Goal: Use online tool/utility: Utilize a website feature to perform a specific function

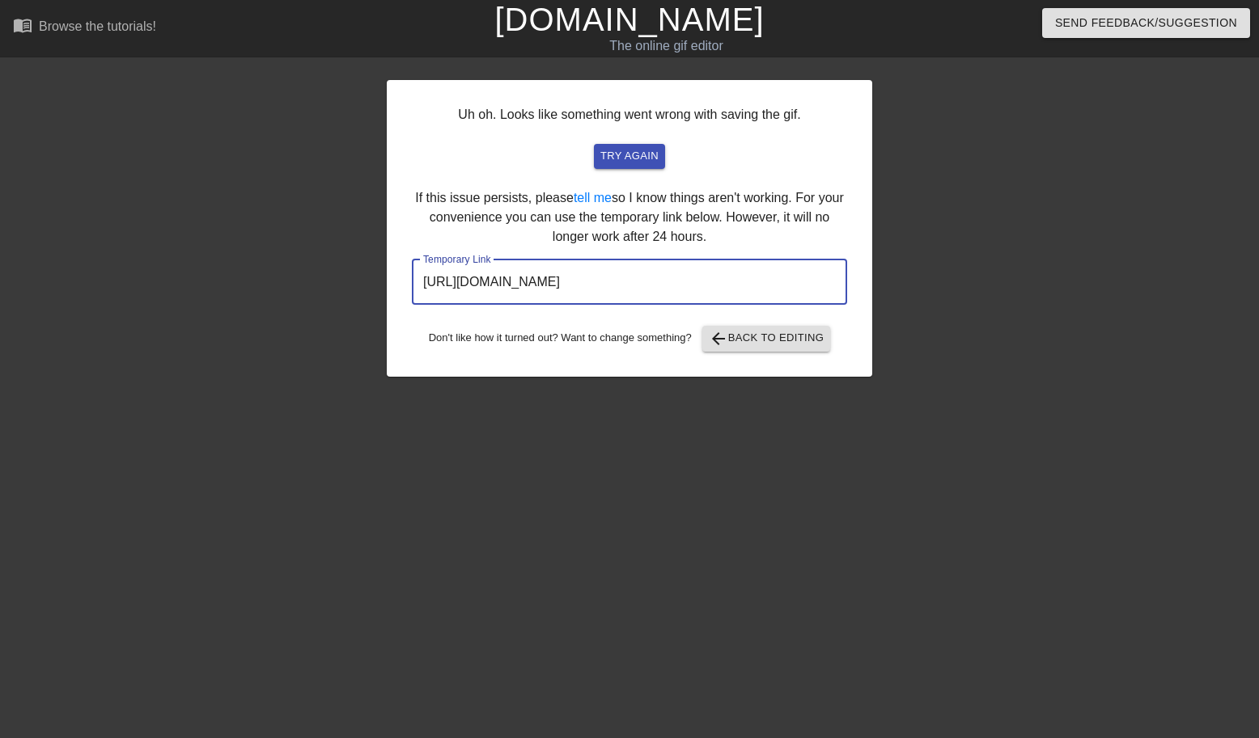
scroll to position [0, 11]
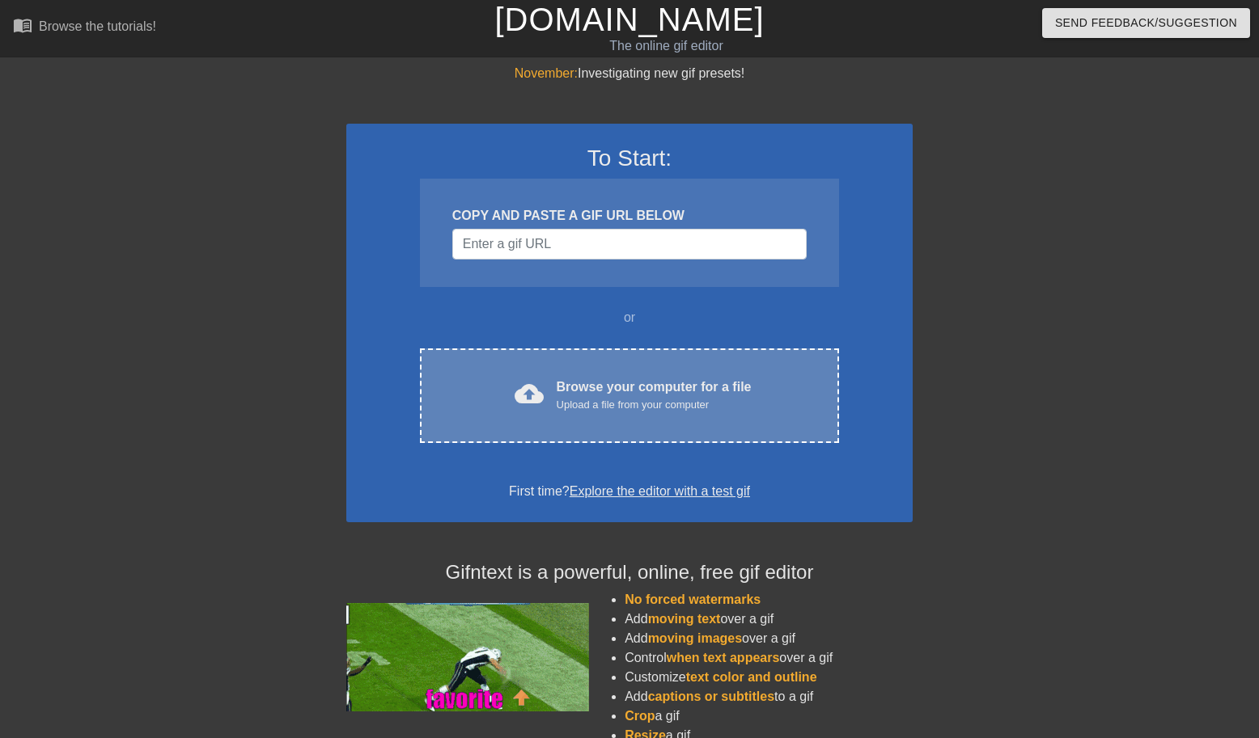
click at [570, 411] on div "Upload a file from your computer" at bounding box center [653, 405] width 195 height 16
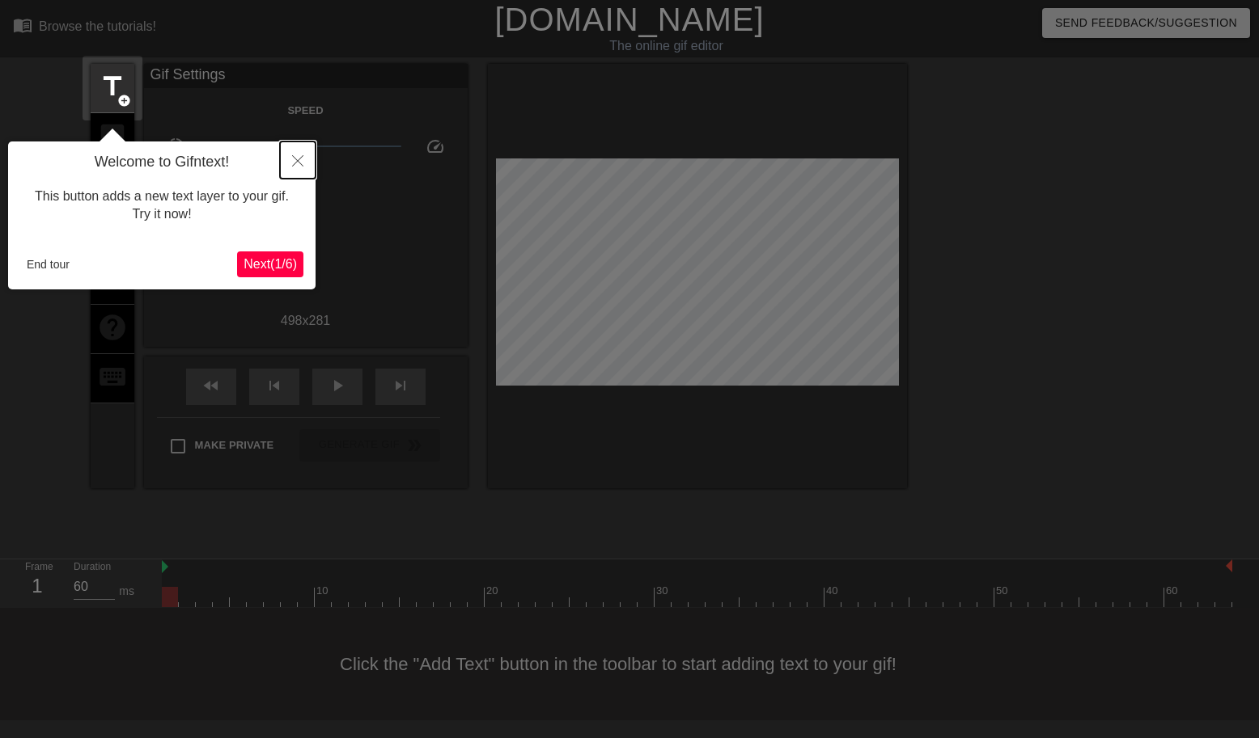
click at [301, 158] on icon "Close" at bounding box center [297, 160] width 11 height 11
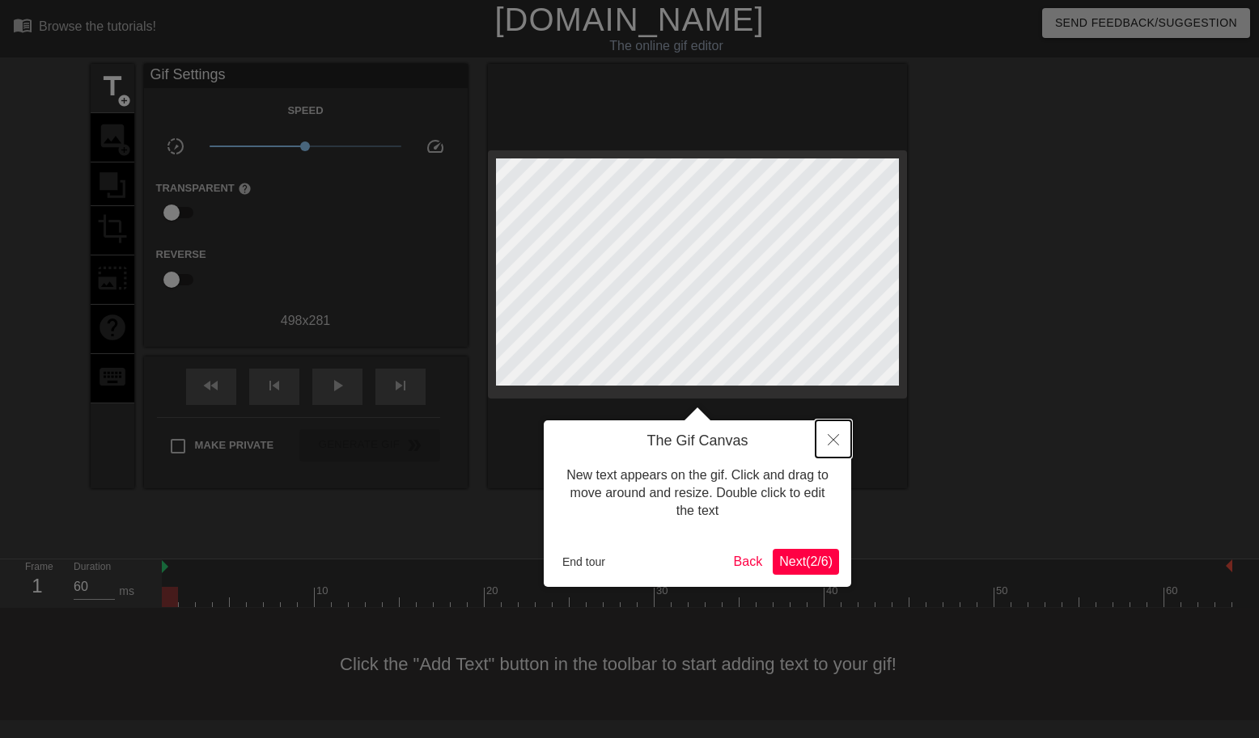
click at [835, 446] on icon "Close" at bounding box center [832, 439] width 11 height 11
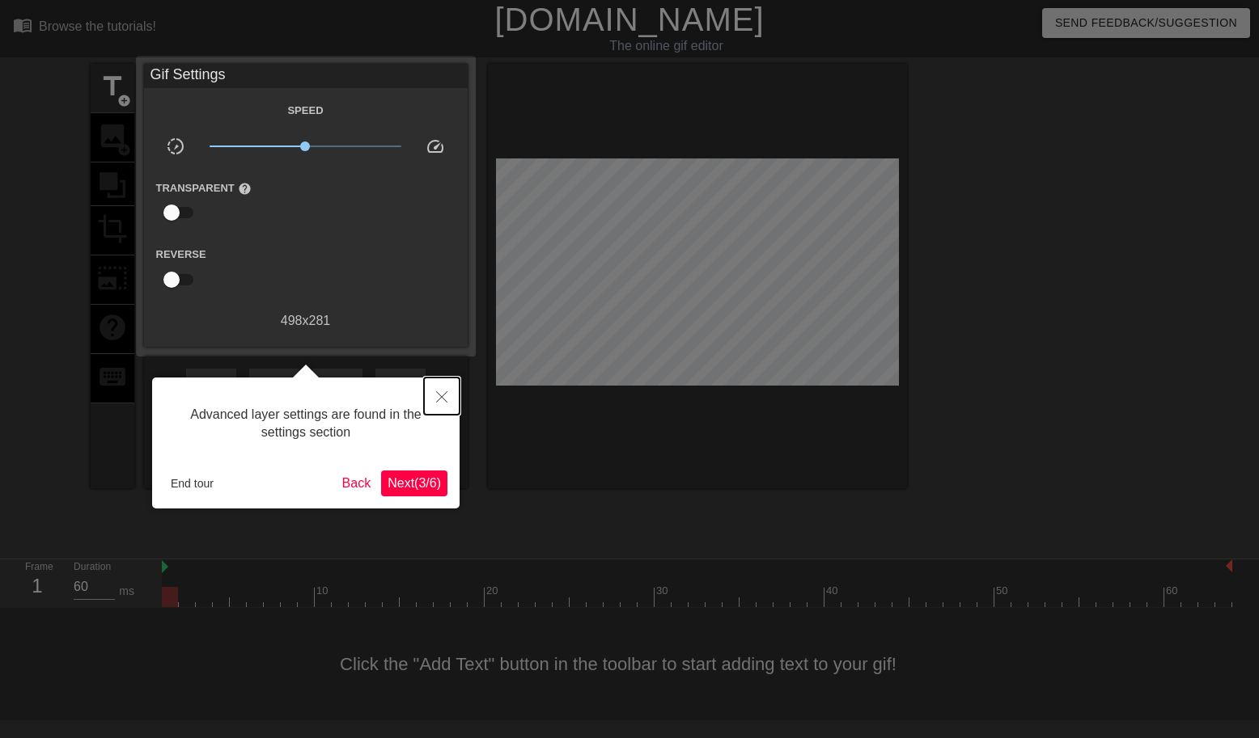
click at [443, 386] on button "Close" at bounding box center [442, 396] width 36 height 37
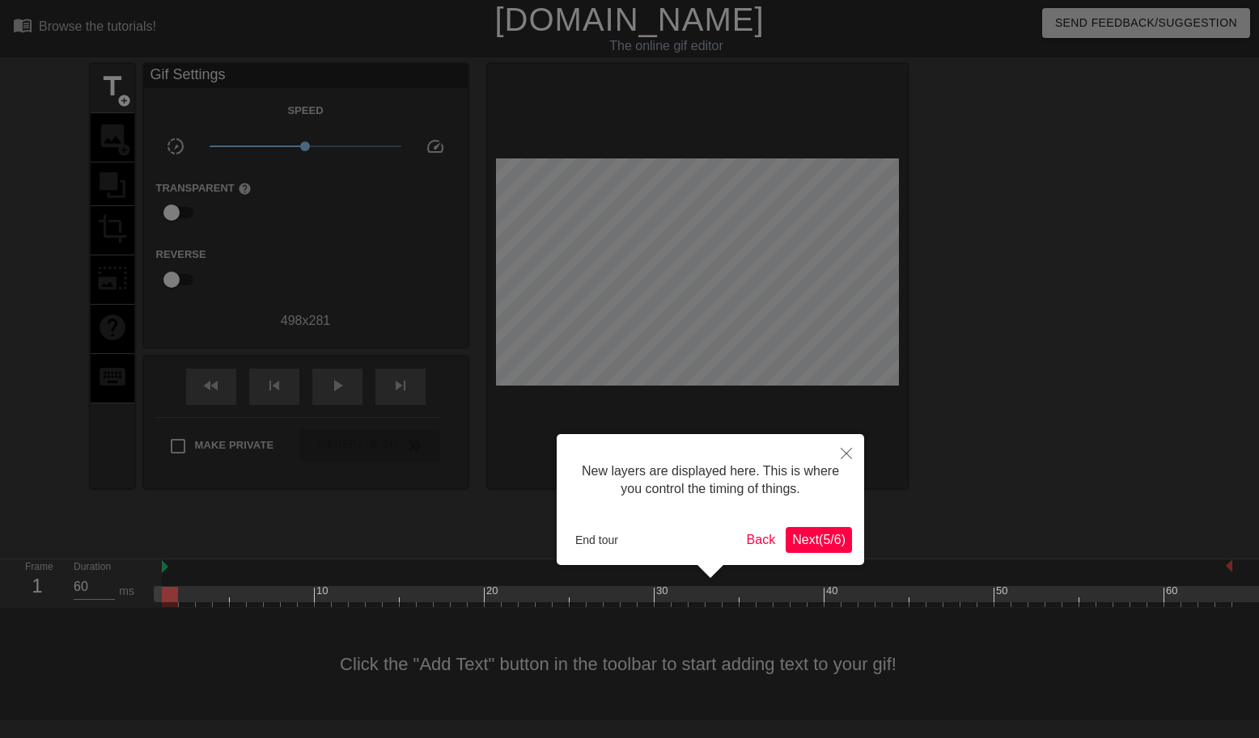
scroll to position [14, 0]
click at [814, 539] on span "Next ( 5 / 6 )" at bounding box center [818, 540] width 53 height 14
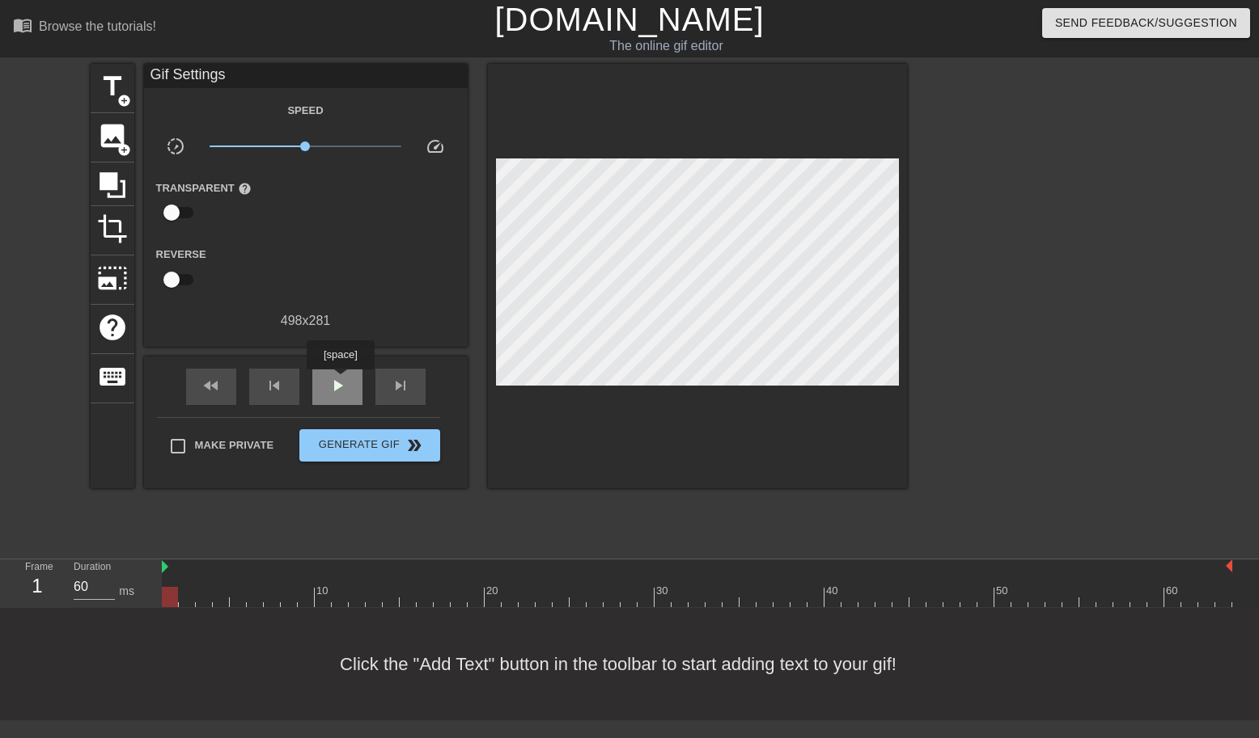
click at [342, 381] on span "play_arrow" at bounding box center [337, 385] width 19 height 19
click at [336, 394] on span "pause" at bounding box center [337, 385] width 19 height 19
click at [323, 386] on div "play_arrow" at bounding box center [337, 387] width 50 height 36
click at [323, 386] on div "pause" at bounding box center [337, 387] width 50 height 36
click at [113, 83] on span "title" at bounding box center [112, 86] width 31 height 31
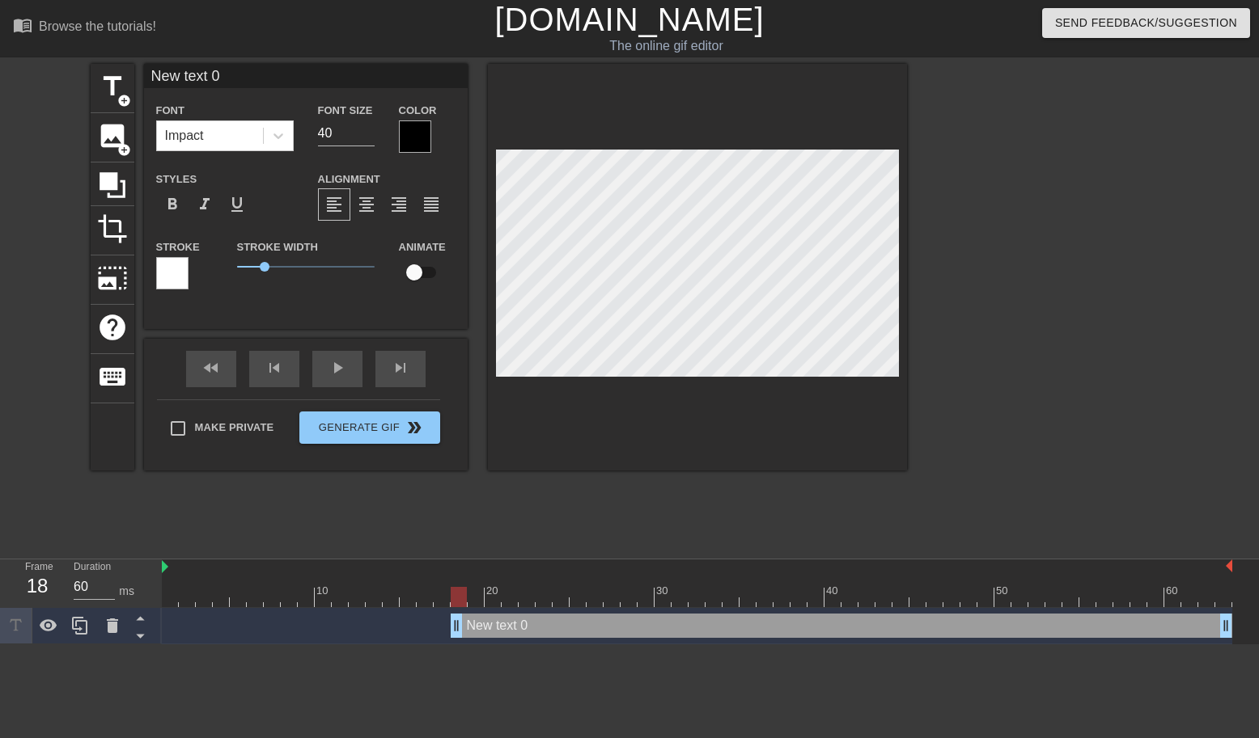
scroll to position [0, 2]
type input "P"
type textarea "P"
type input "PM"
type textarea "PM"
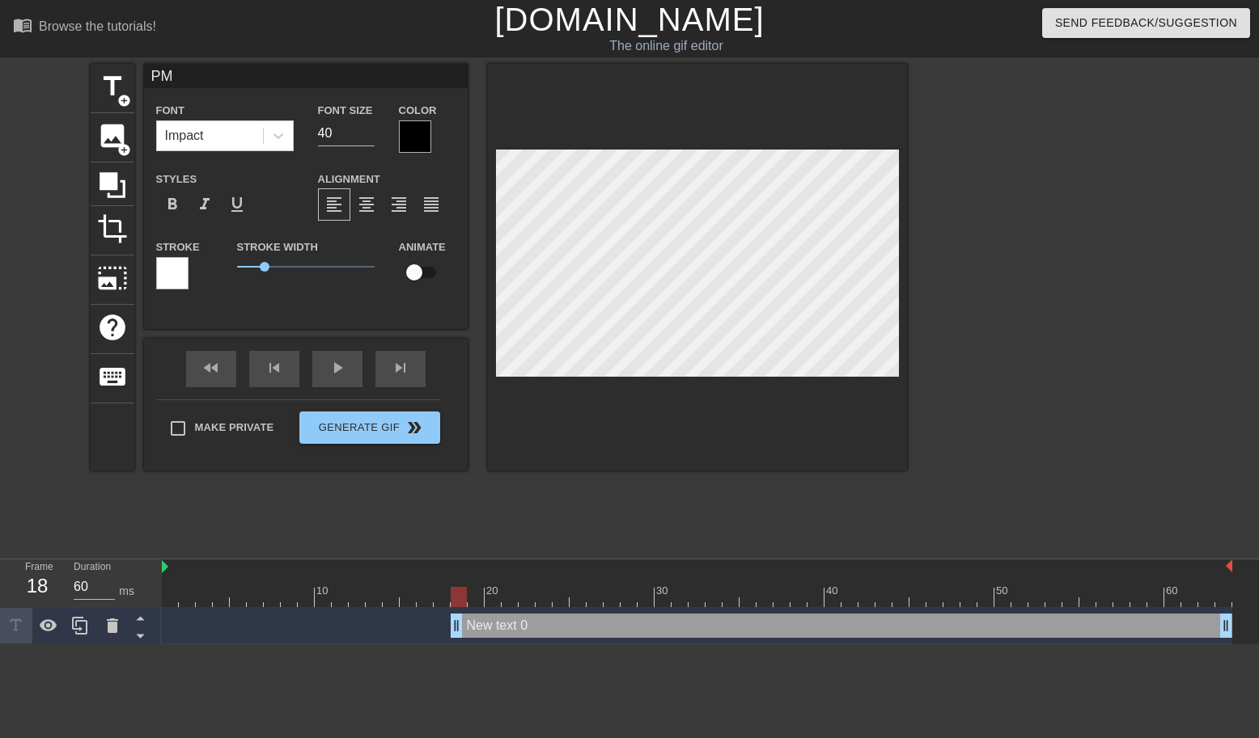
scroll to position [0, 0]
type input "PMs"
type textarea "PMs"
click at [578, 428] on div at bounding box center [697, 267] width 419 height 407
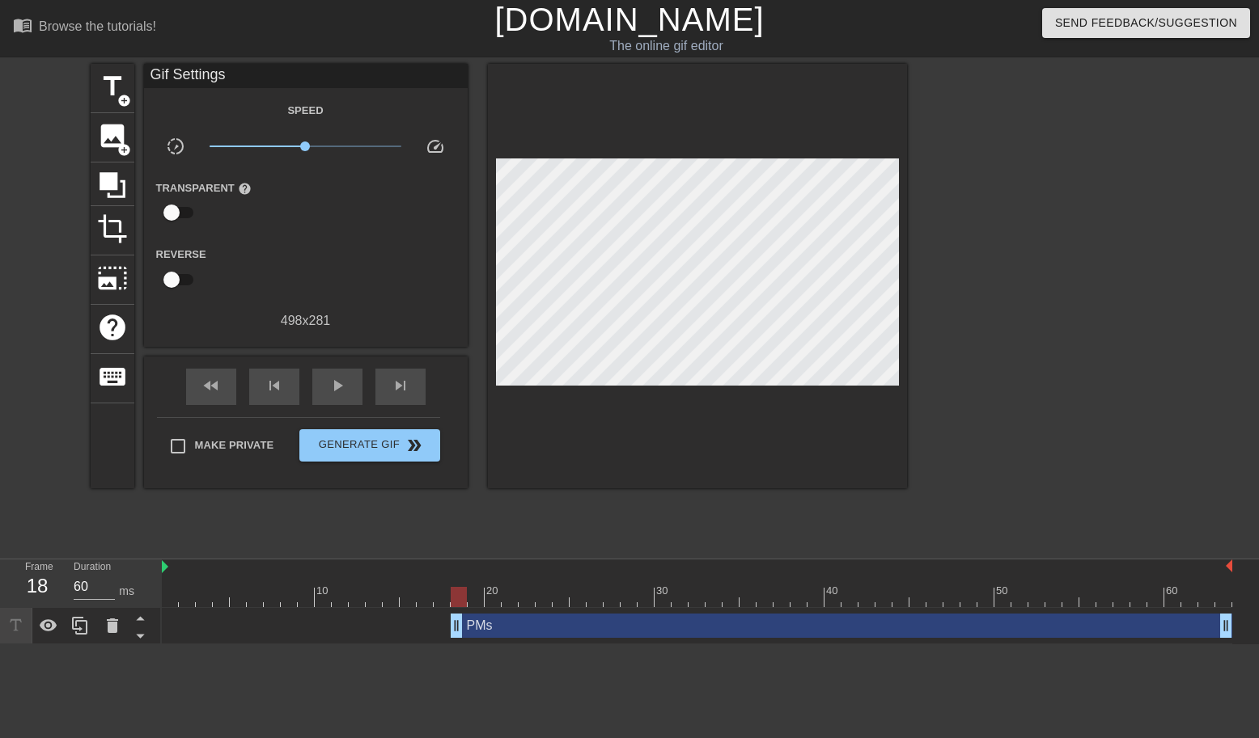
click at [552, 410] on div at bounding box center [697, 276] width 419 height 425
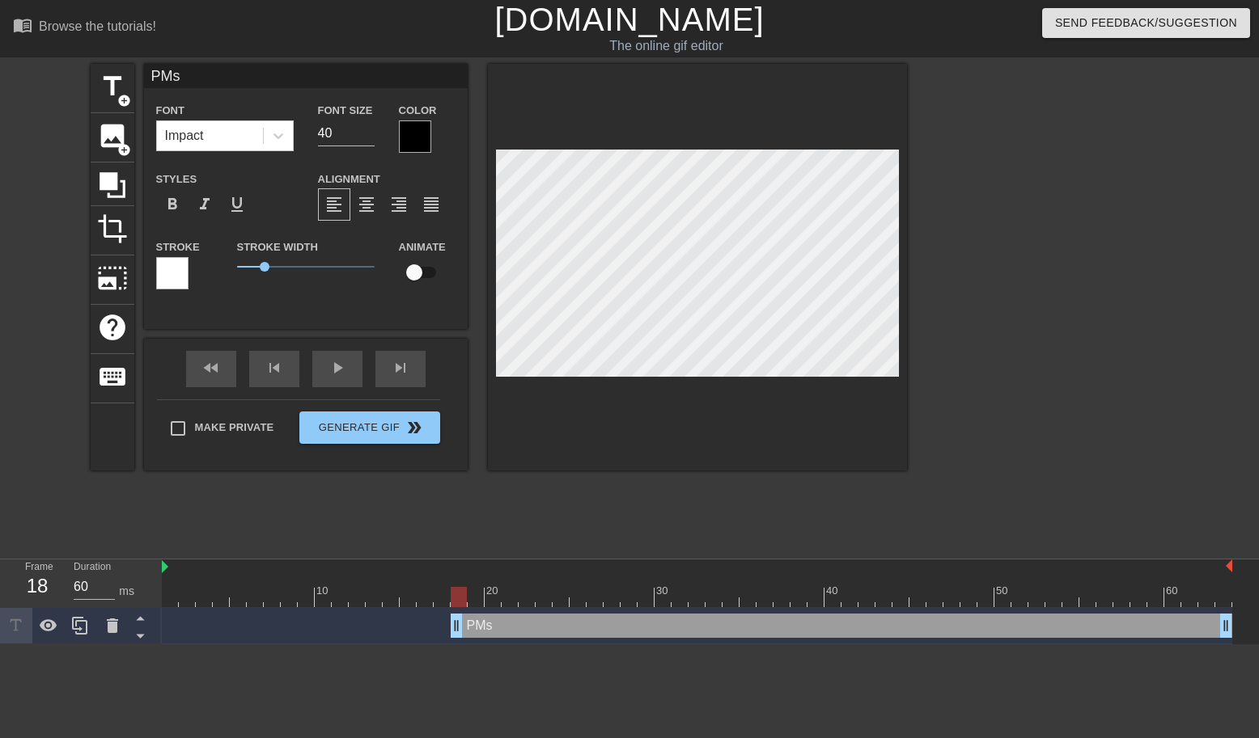
click at [571, 401] on div at bounding box center [697, 267] width 419 height 407
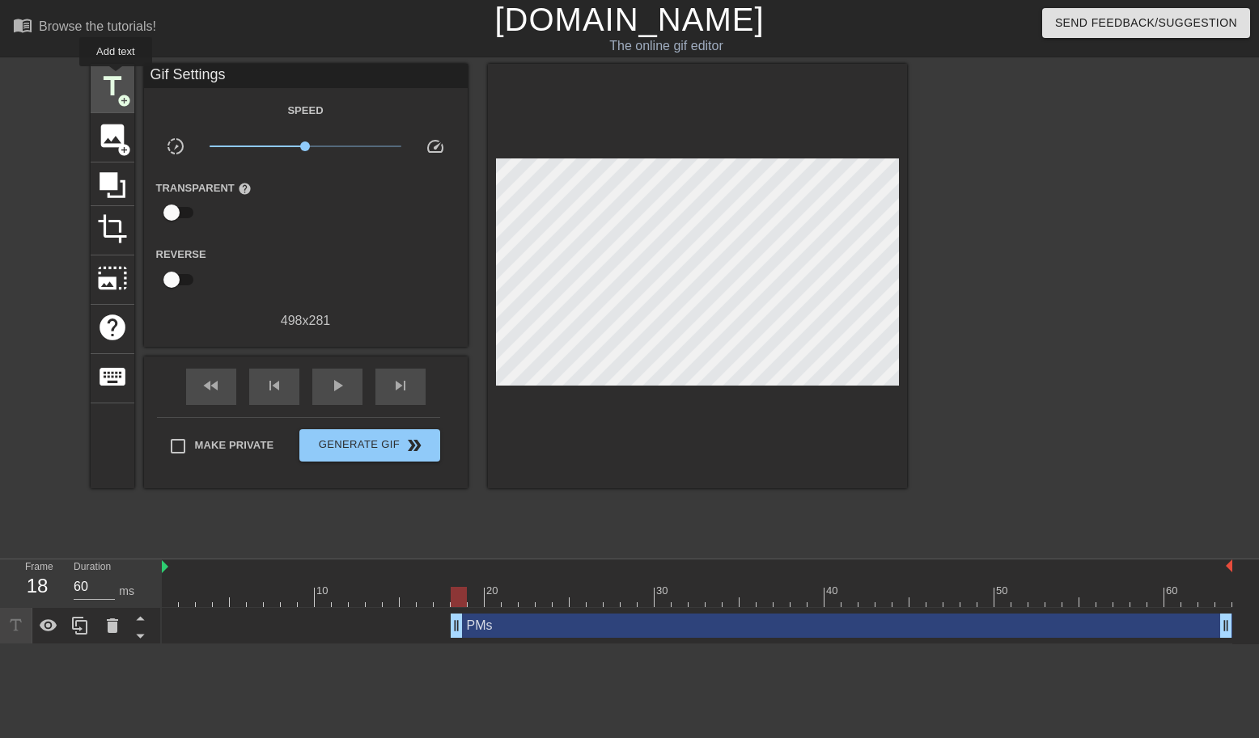
click at [116, 78] on span "title" at bounding box center [112, 86] width 31 height 31
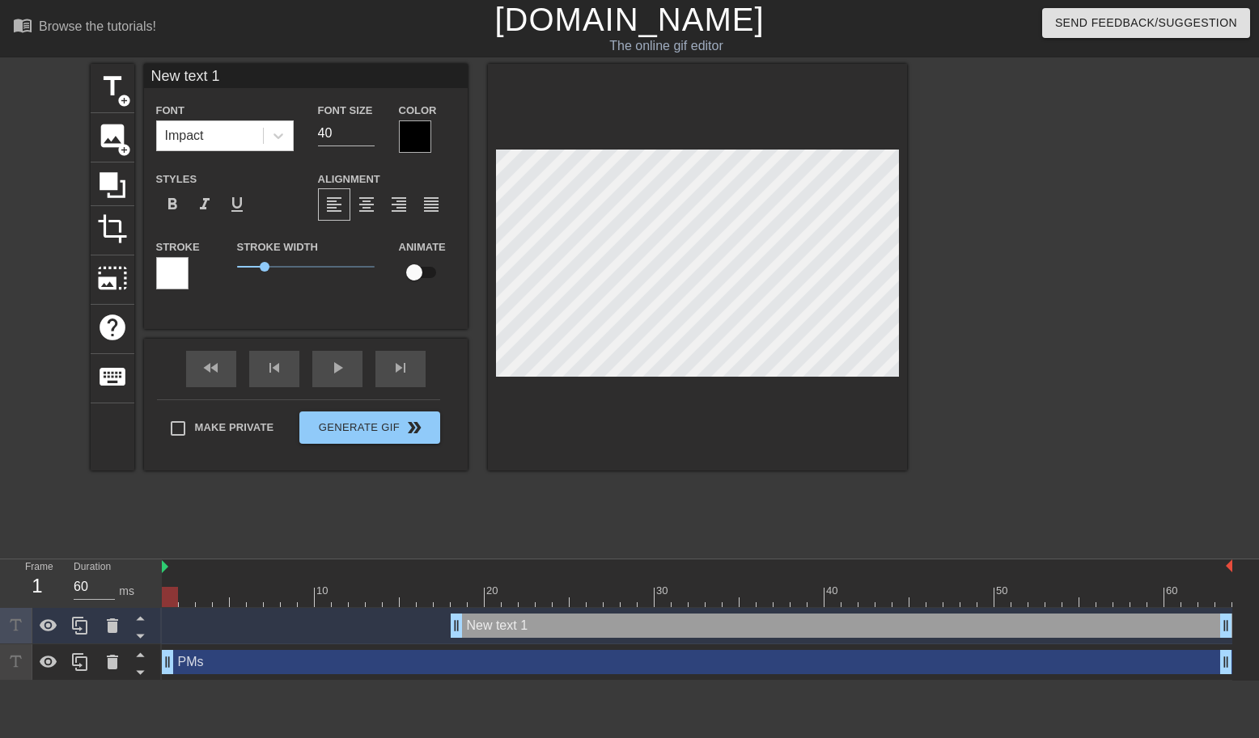
drag, startPoint x: 461, startPoint y: 657, endPoint x: 157, endPoint y: 631, distance: 305.2
click at [157, 631] on div "Frame 1 Duration 60 ms 10 20 30 40 50 60 New text 1 drag_handle drag_handle PMs…" at bounding box center [629, 620] width 1259 height 121
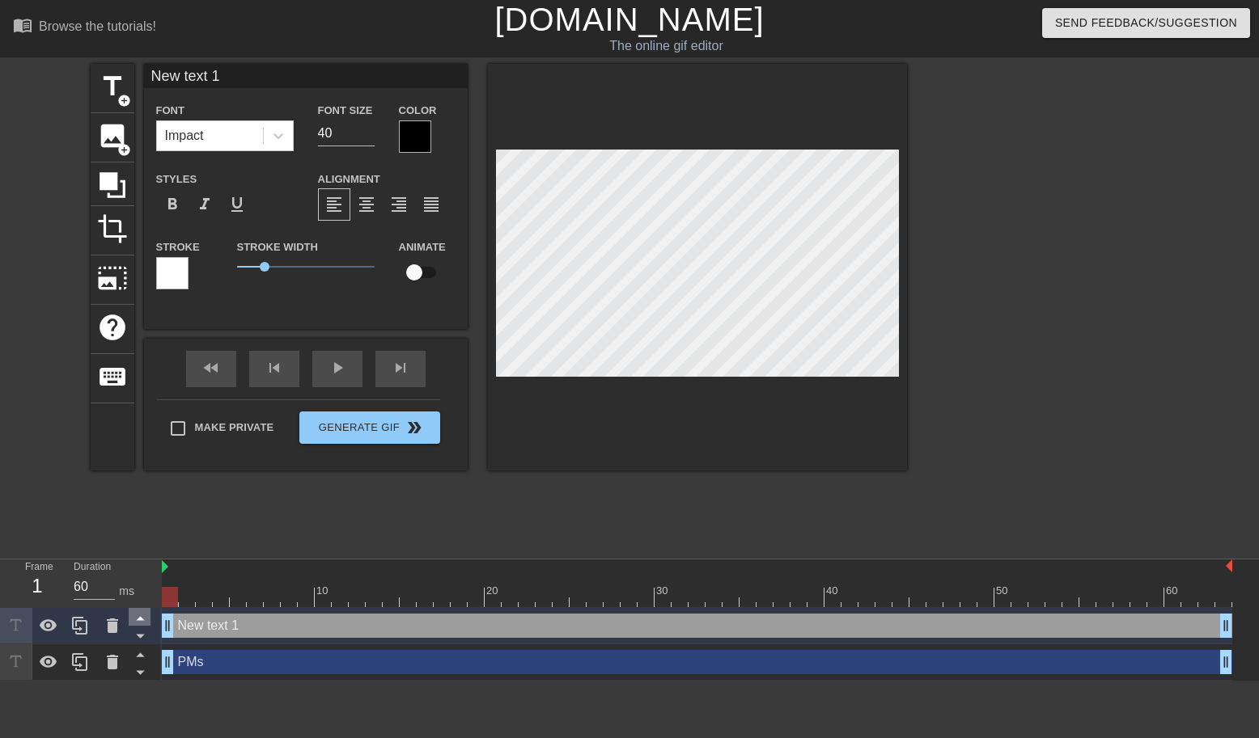
drag, startPoint x: 458, startPoint y: 629, endPoint x: 133, endPoint y: 615, distance: 324.7
click at [133, 615] on div "Frame 1 Duration 60 ms 10 20 30 40 50 60 New text 1 drag_handle drag_handle PMs…" at bounding box center [629, 620] width 1259 height 121
click at [202, 81] on input "New text 1" at bounding box center [306, 76] width 324 height 24
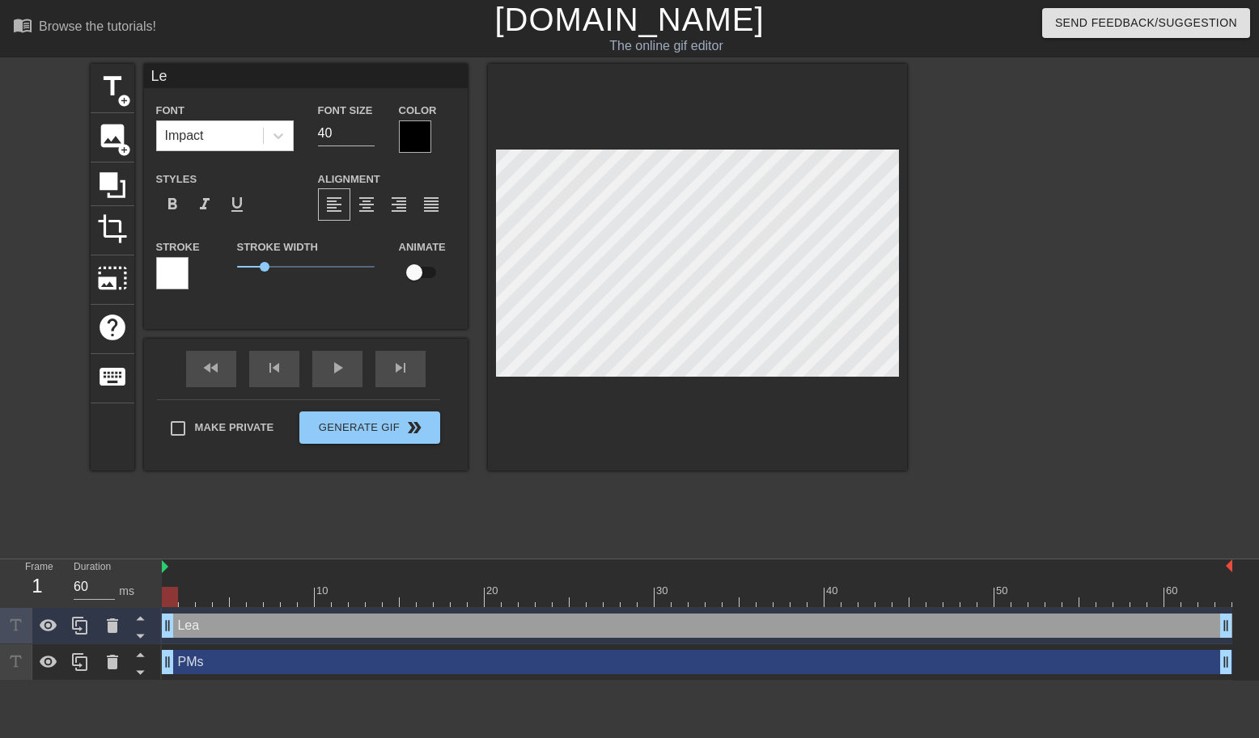
type input "L"
type input "Engineers"
click at [607, 455] on div at bounding box center [697, 267] width 419 height 407
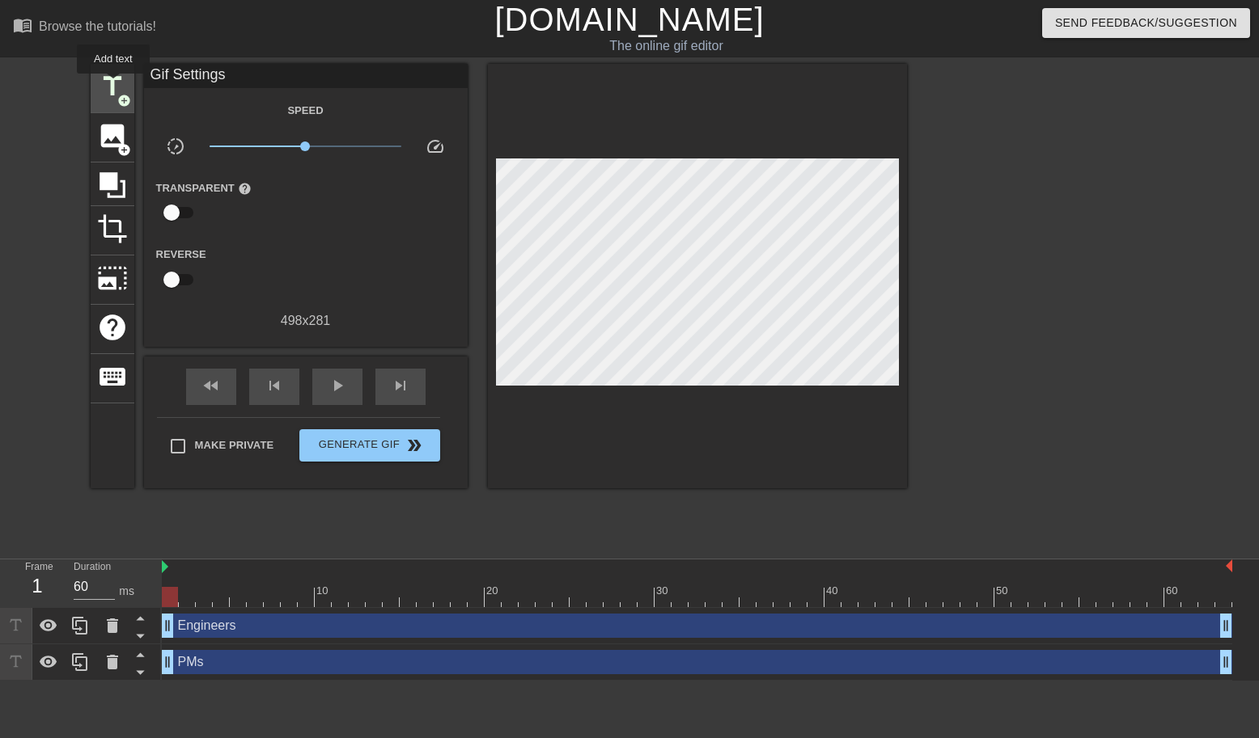
click at [114, 85] on span "title" at bounding box center [112, 86] width 31 height 31
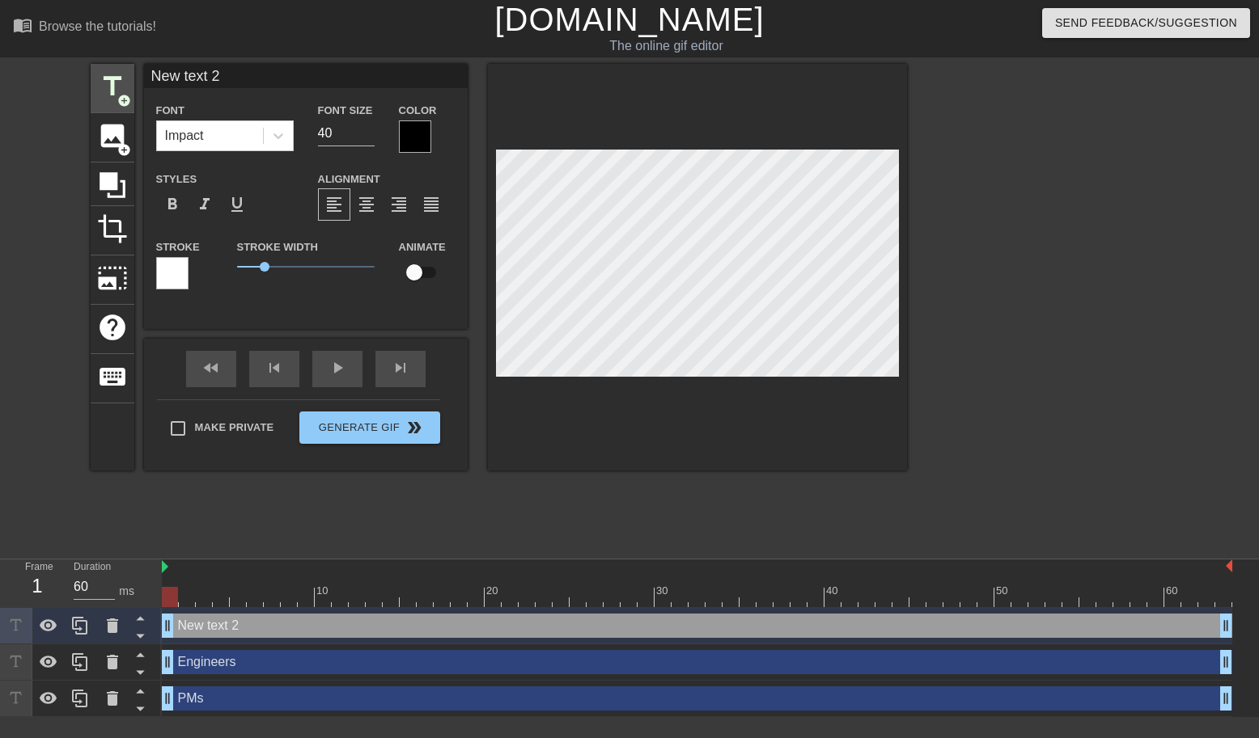
type input "L"
type textarea "L"
type input "Le"
type textarea "Le"
type input "LeD"
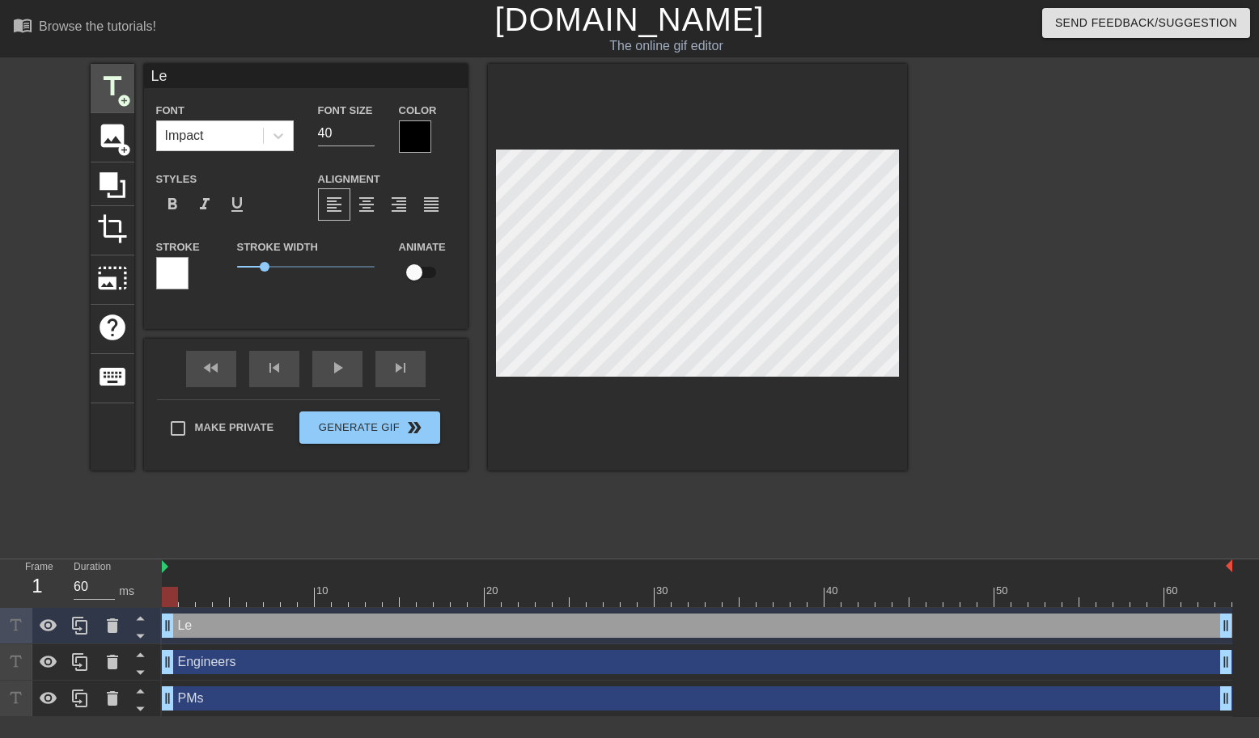
type textarea "LeD"
type input "LeDe"
type textarea "LeDe"
type input "LeDer"
type textarea "LeDer"
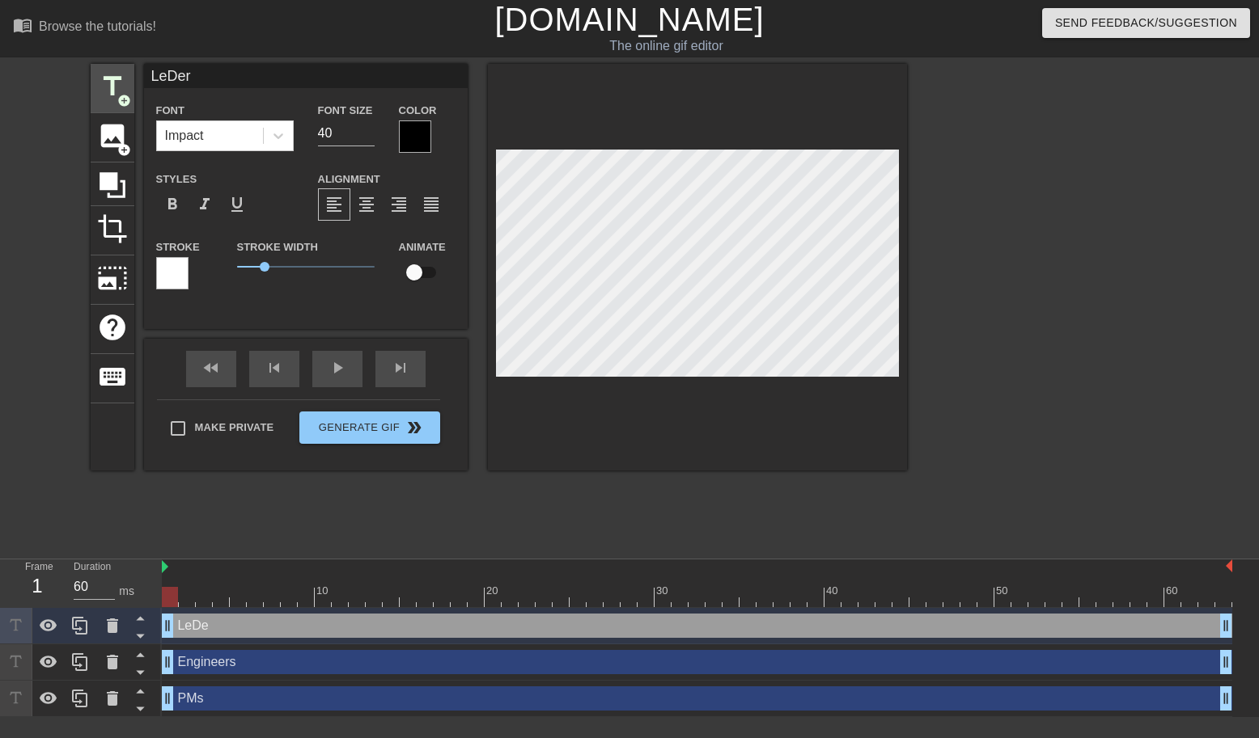
type input "LeDers"
type textarea "LeDers"
type input "LeDersh"
type textarea "LeDersh"
type input "LeDershi"
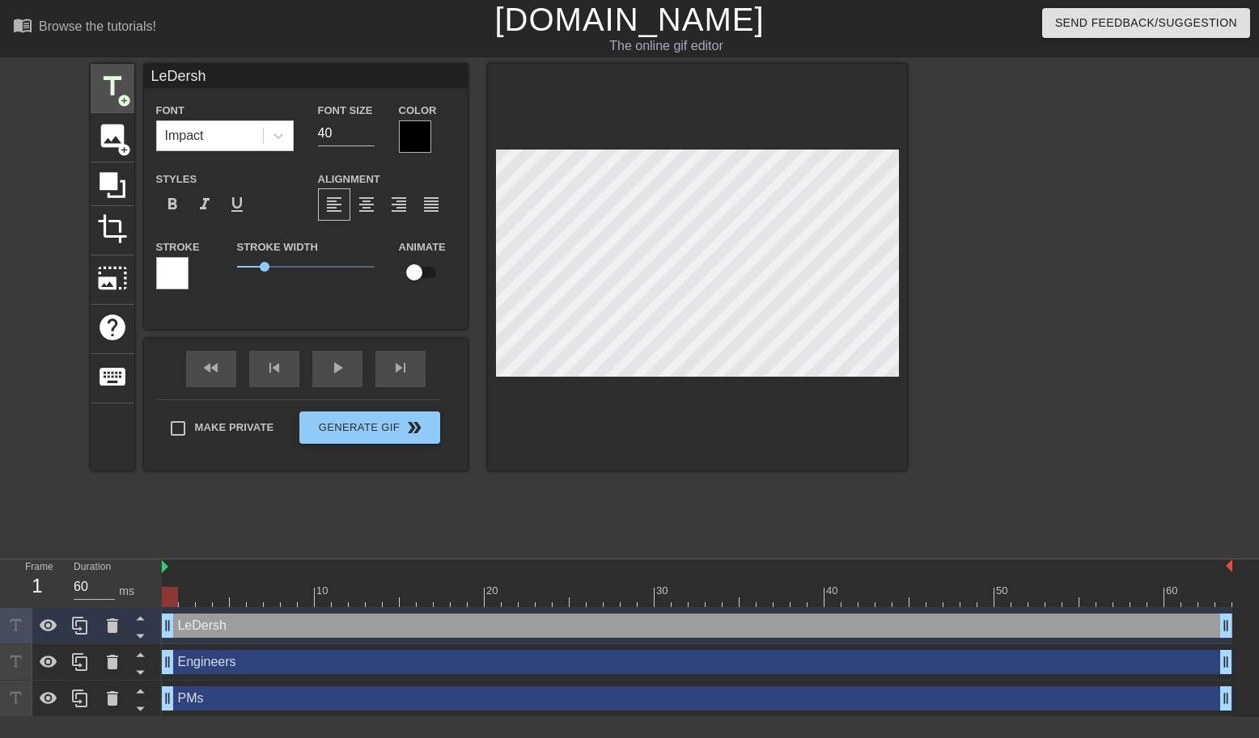
type textarea "LeDershi"
type input "LeDersh"
type textarea "LeDersh"
type input "LeDers"
type textarea "LeDers"
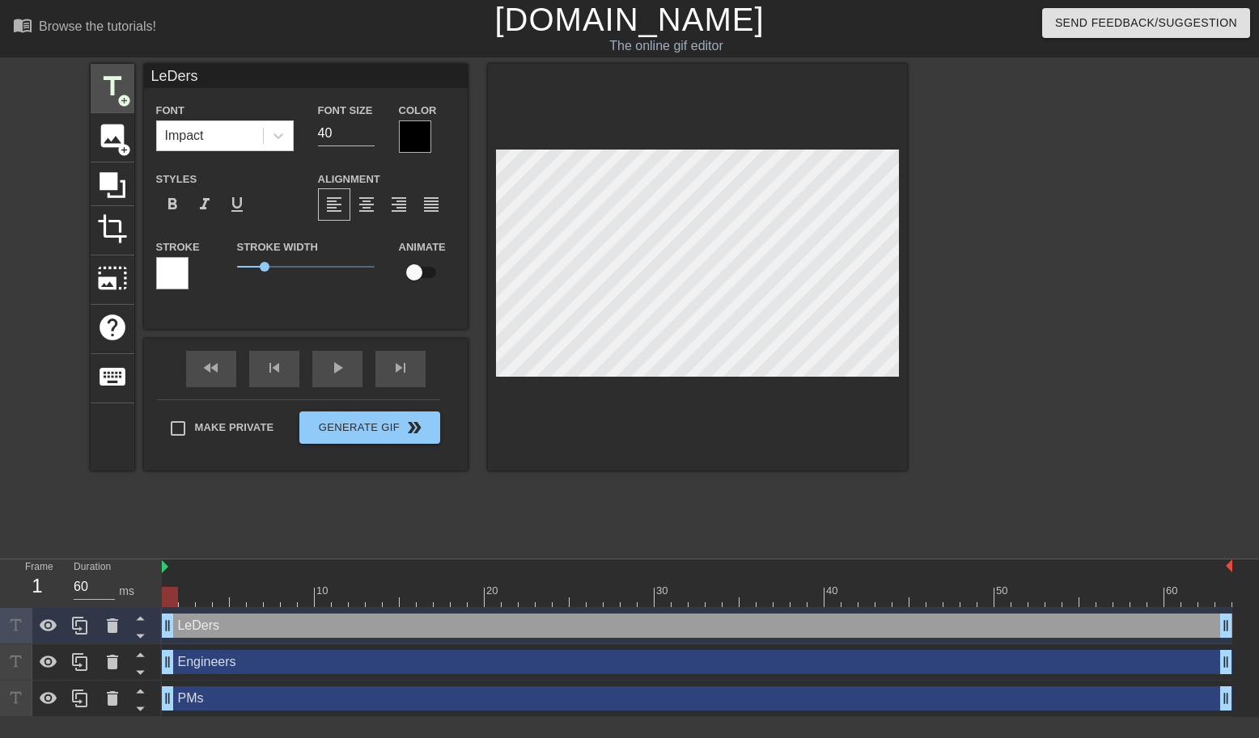
type input "LeDer"
type textarea "LeDer"
type input "LeDe"
type textarea "LeDe"
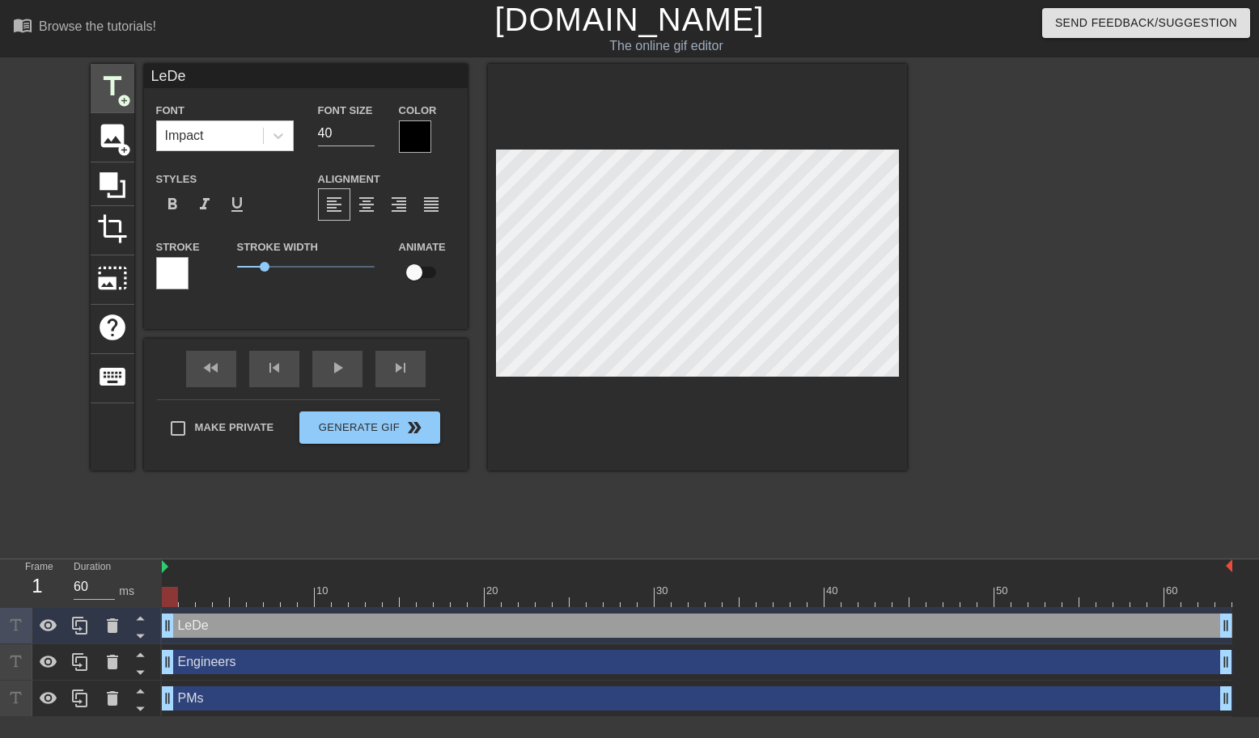
type input "LeD"
type textarea "LeD"
type input "Le"
type textarea "Le"
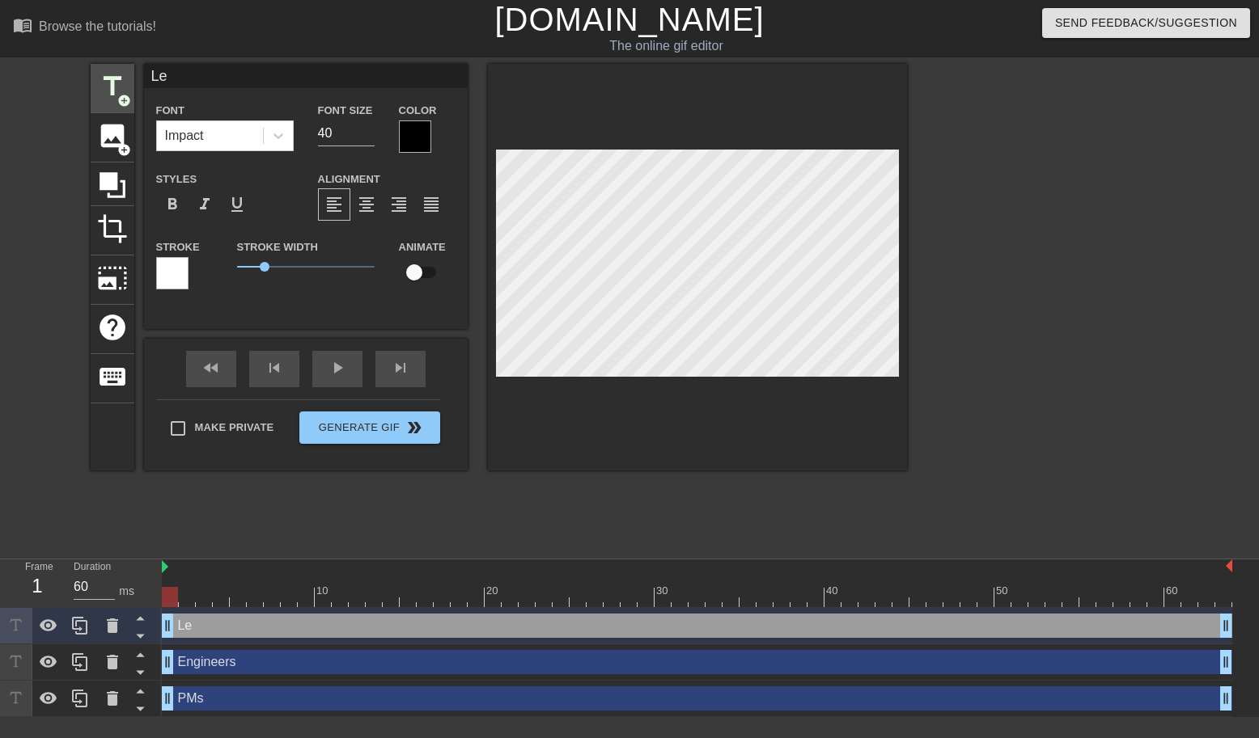
type input "Lea"
type textarea "Lea"
type input "Lead"
type textarea "Lead"
type input "Leade"
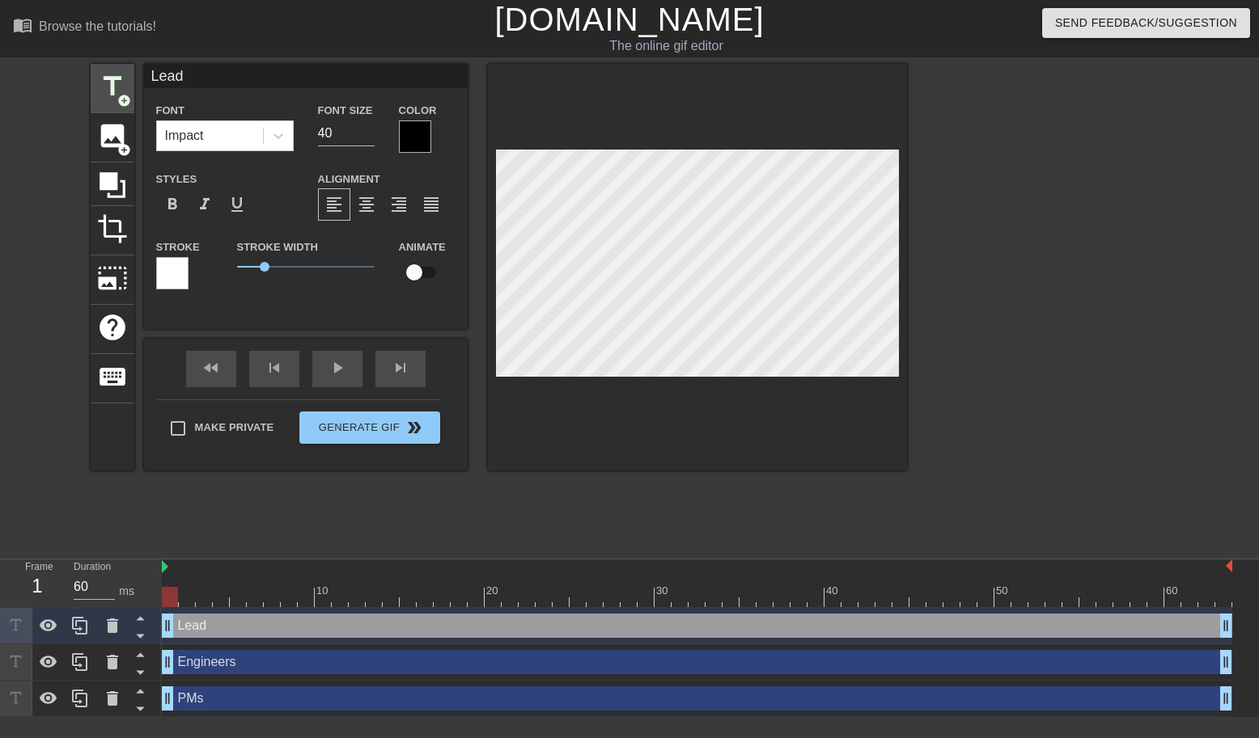
type textarea "Leade"
type input "Leader"
type textarea "Leader"
type input "Leaders"
type textarea "Leaders"
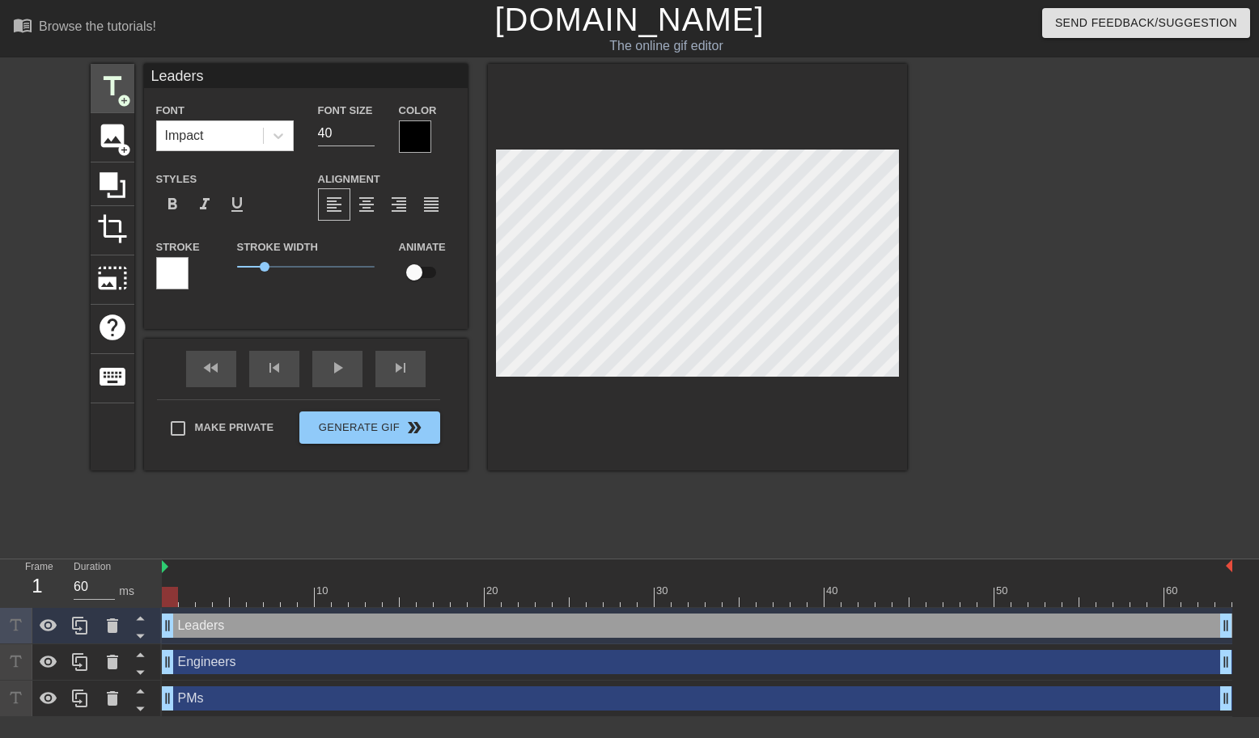
type input "Leadersh"
type textarea "Leadership"
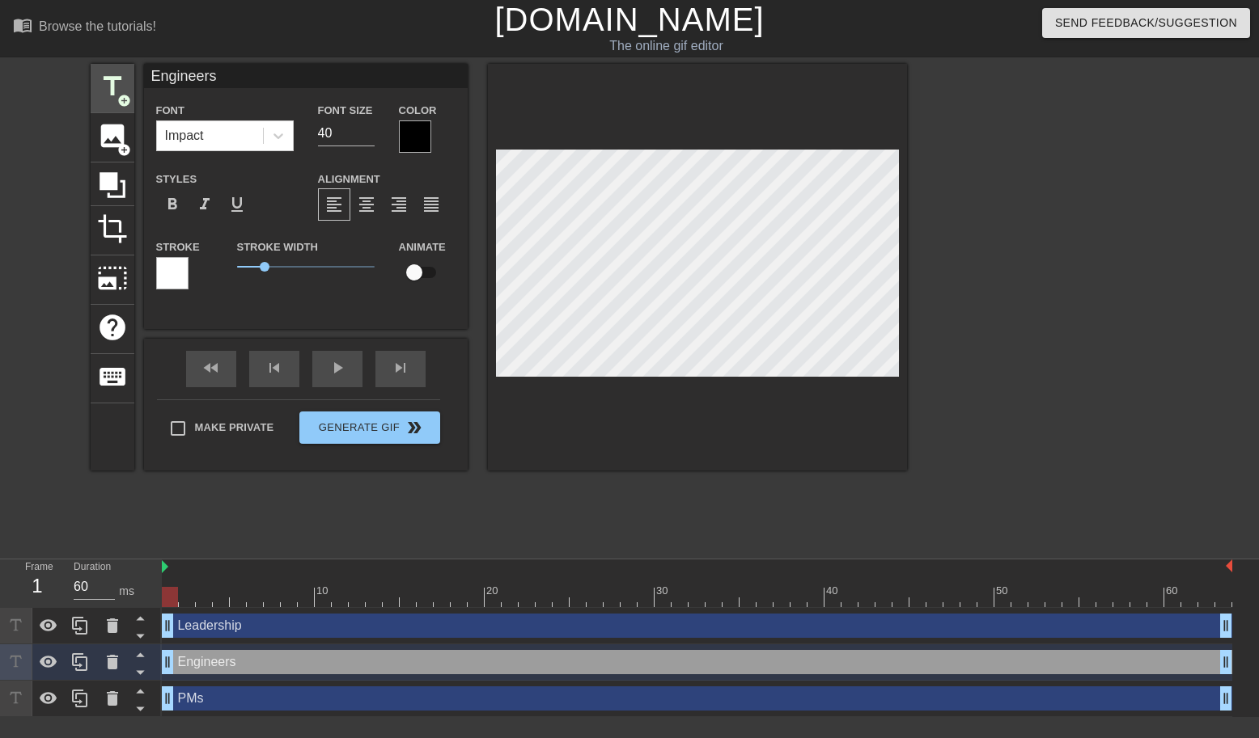
type input "L"
type textarea "L"
type input "Le"
type textarea "Le"
type input "Lea"
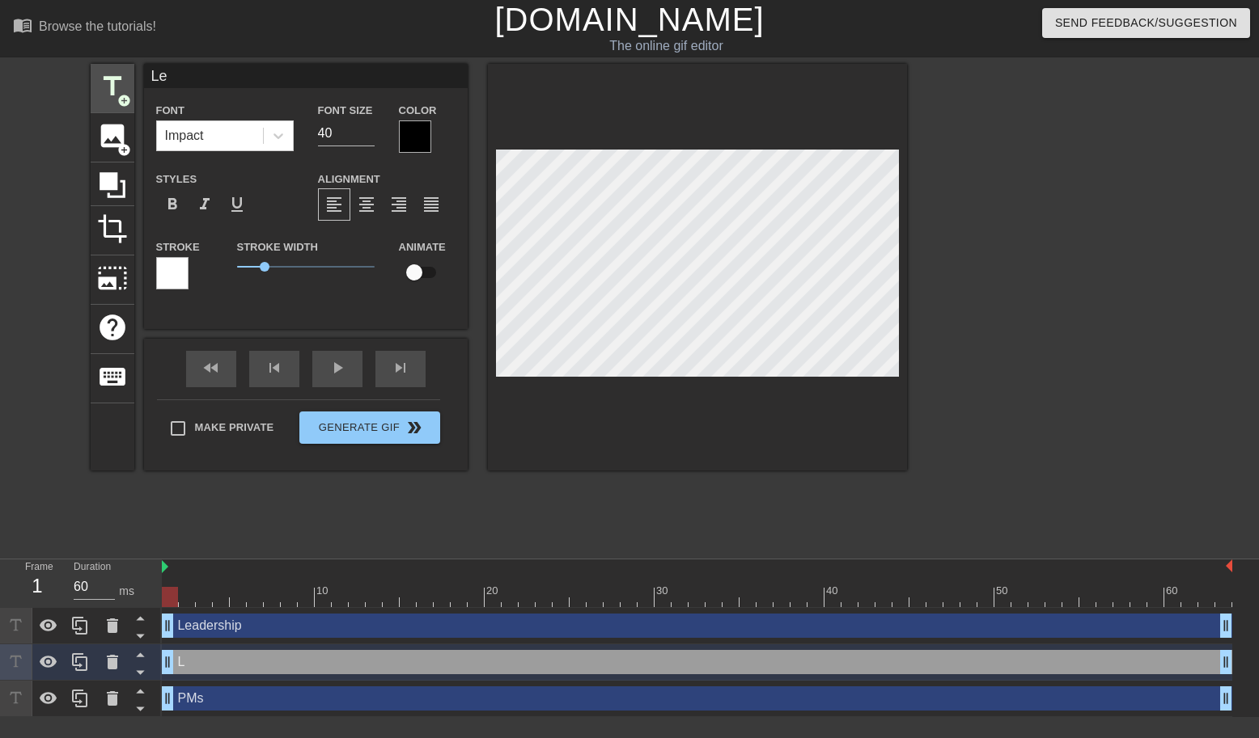
type textarea "Lea"
type input "Lead"
type textarea "Lead"
type input "Leade"
type textarea "Leade"
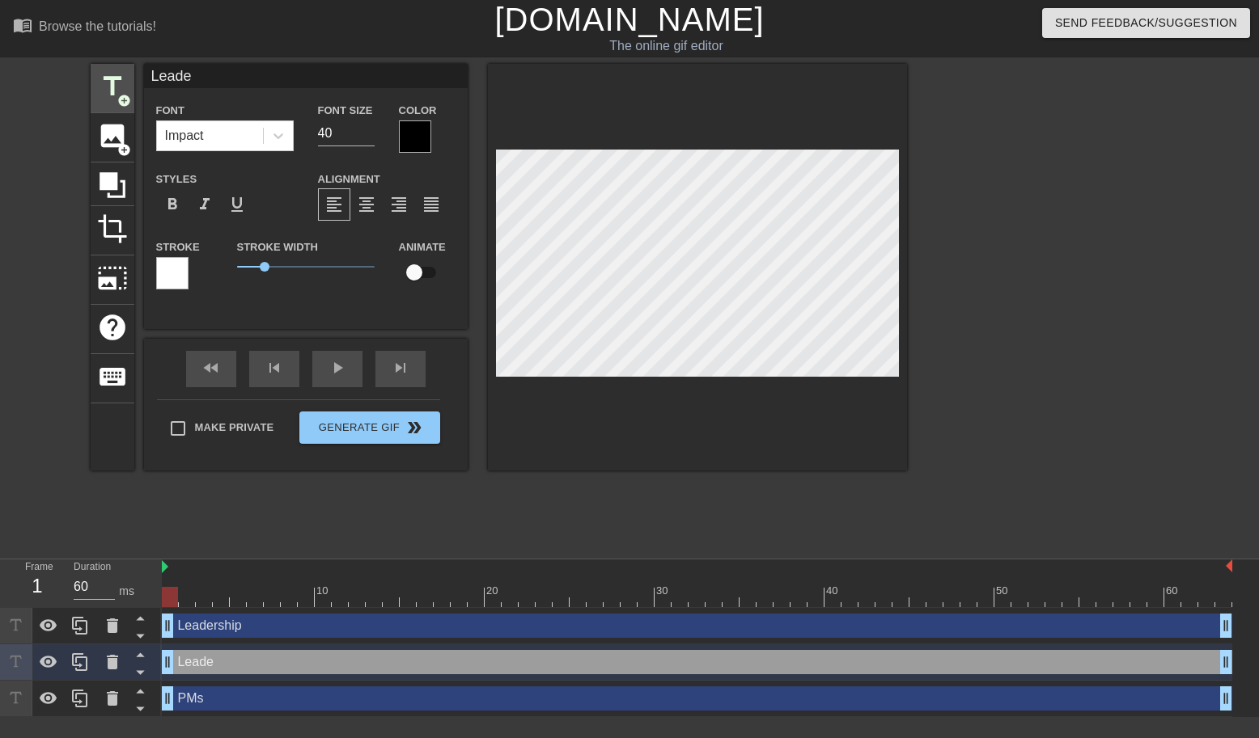
type input "Leader"
type textarea "Leader"
type input "Leaders"
type textarea "Leaders"
type input "Leadersh"
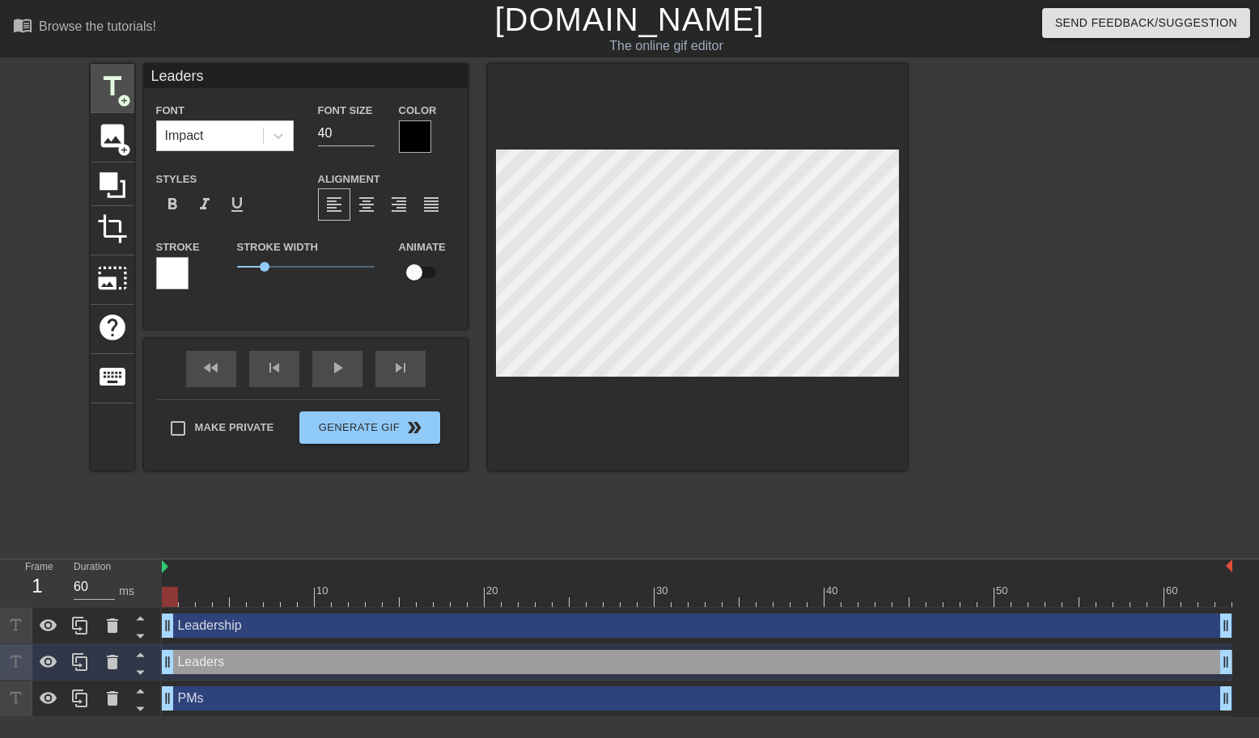
type textarea "Leadersh"
type input "Leadershi"
type textarea "Leadershi"
type input "Leadership"
type textarea "Leadership"
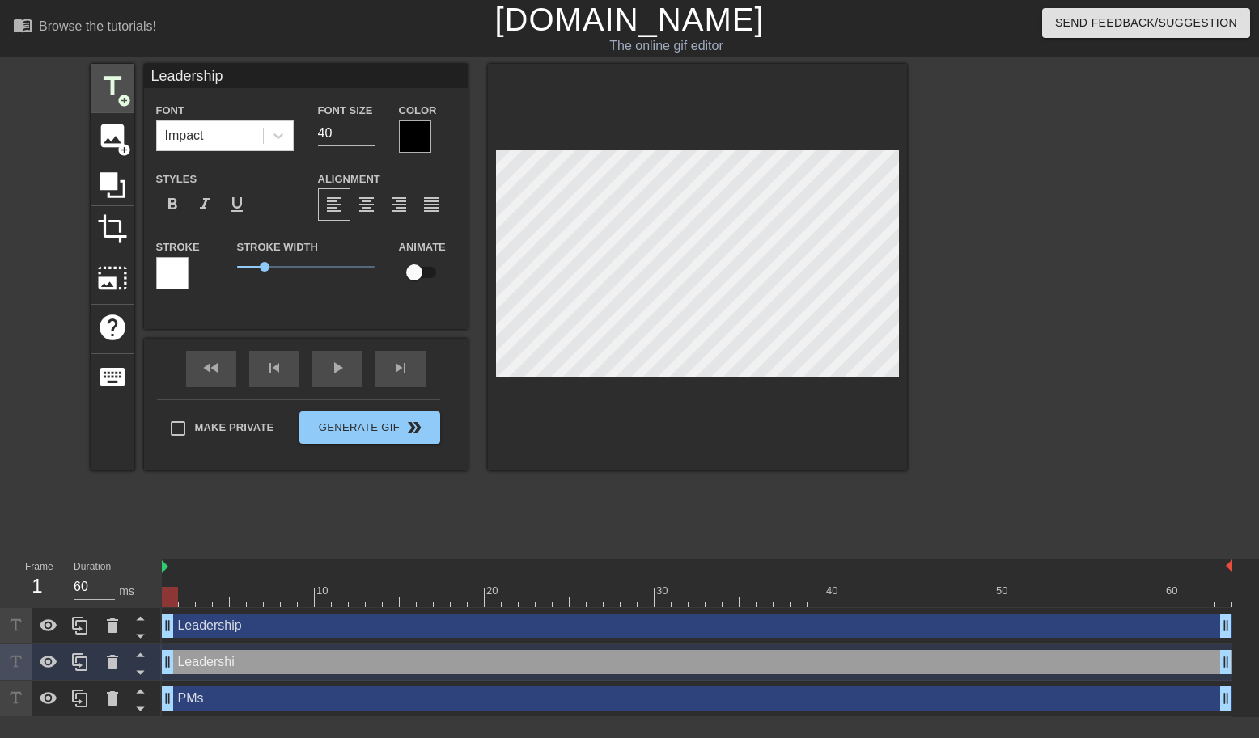
scroll to position [0, 3]
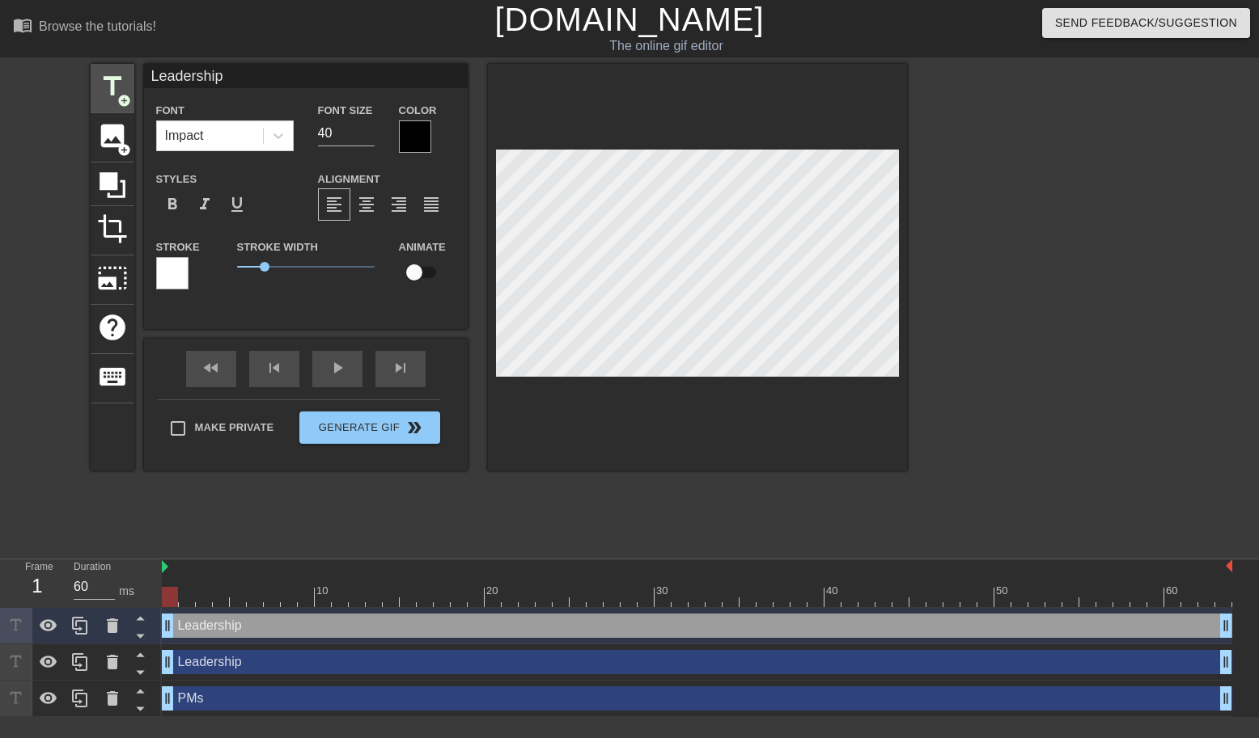
type input "E"
type textarea "E"
type input "Eg"
type textarea "Eg"
type input "E"
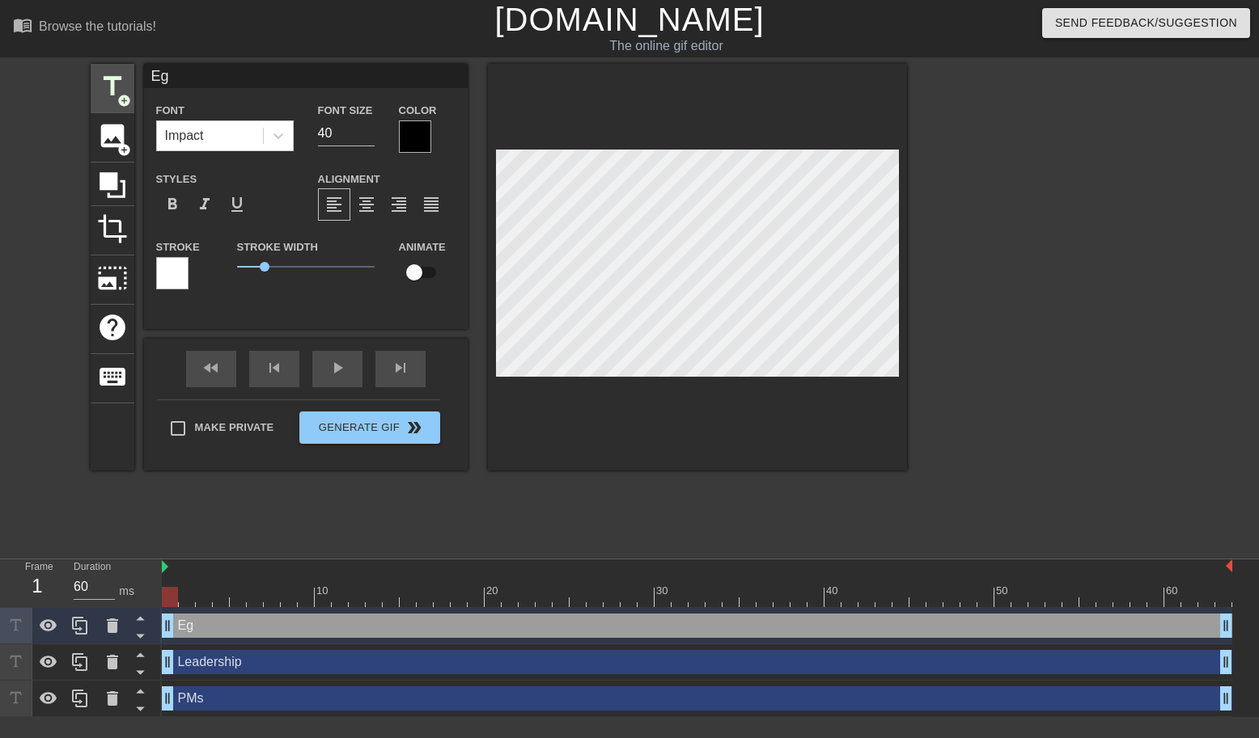
type textarea "E"
type input "En"
type textarea "En"
type input "Eng"
type textarea "Eng"
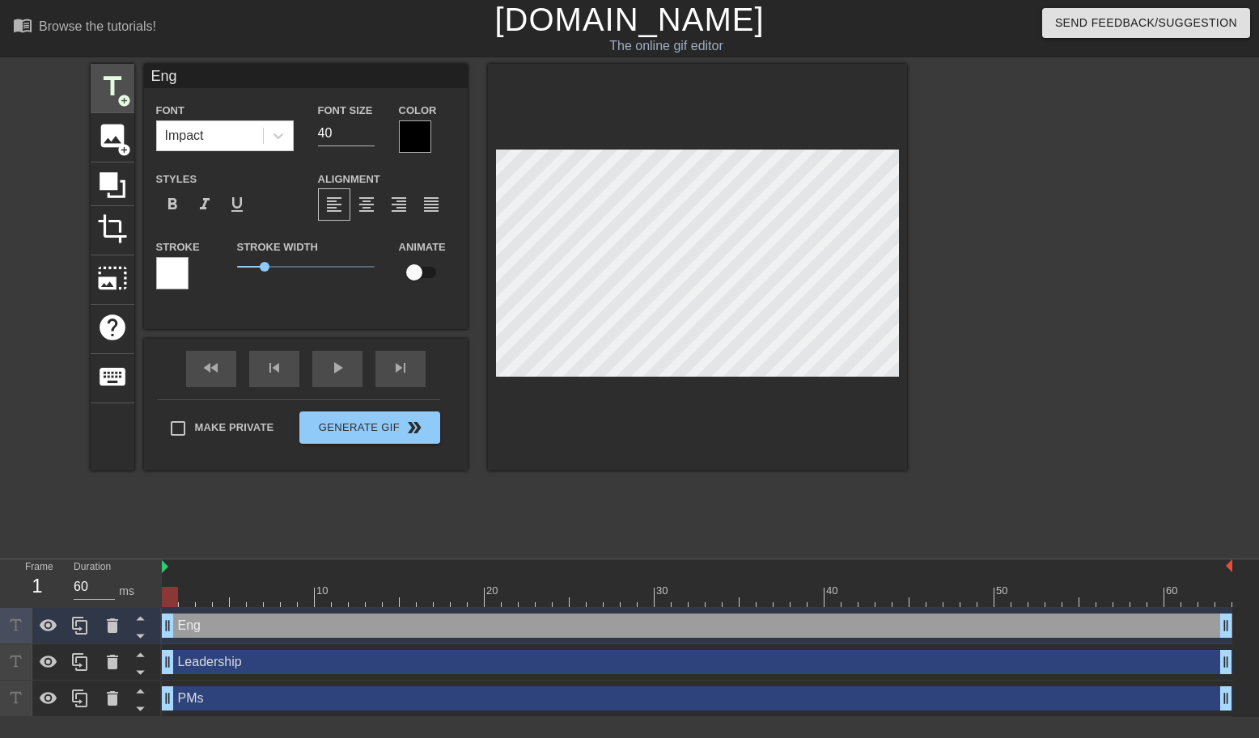
type input "Engi"
type textarea "Engi"
type input "Engin"
type textarea "Engin"
type input "Engine"
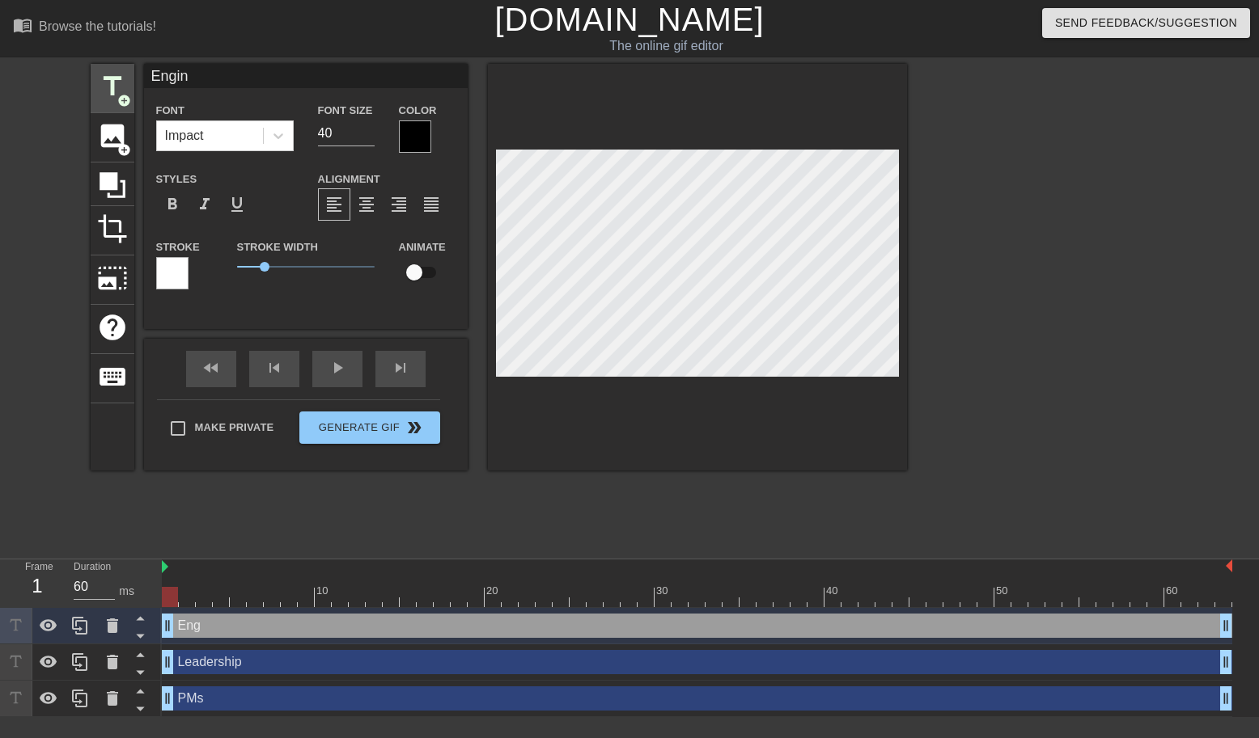
type textarea "Engine"
type input "Enginee"
type textarea "Enginee"
type input "Engineer"
type textarea "Engineer"
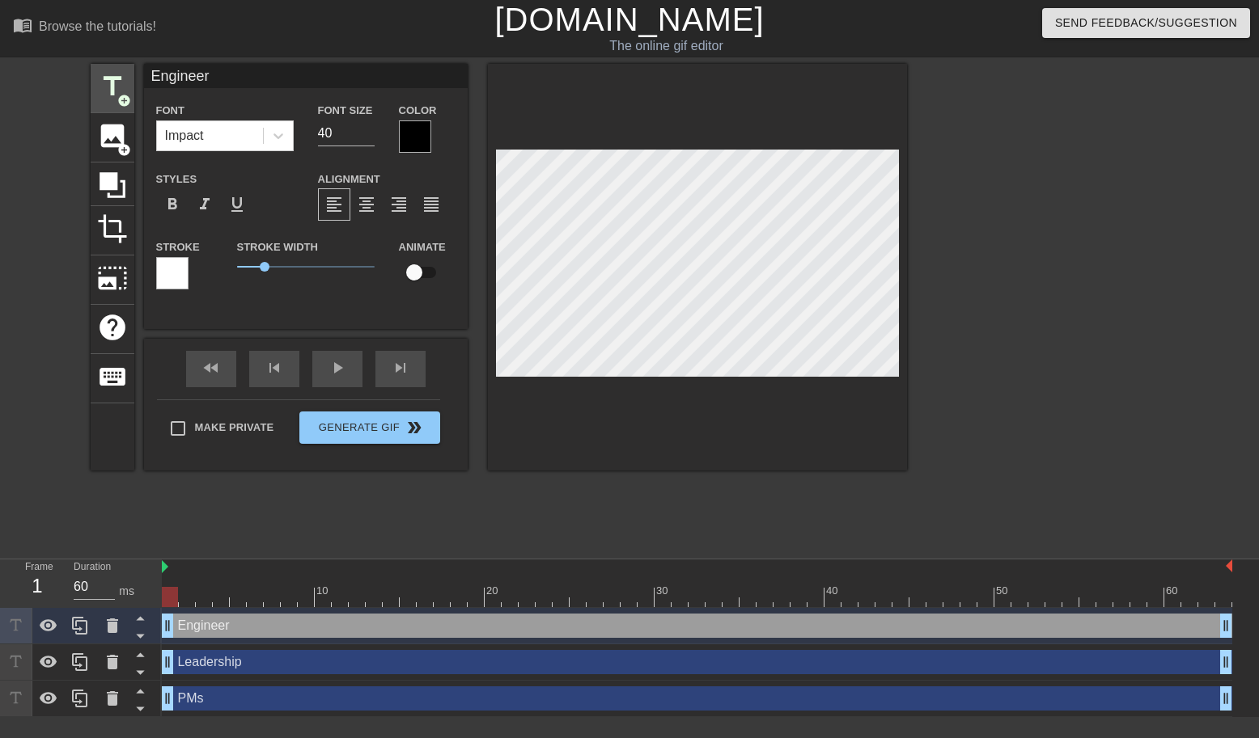
type input "Engineers"
type textarea "Engineers"
click at [574, 506] on div "title add_circle image add_circle crop photo_size_select_large help keyboard En…" at bounding box center [499, 306] width 816 height 485
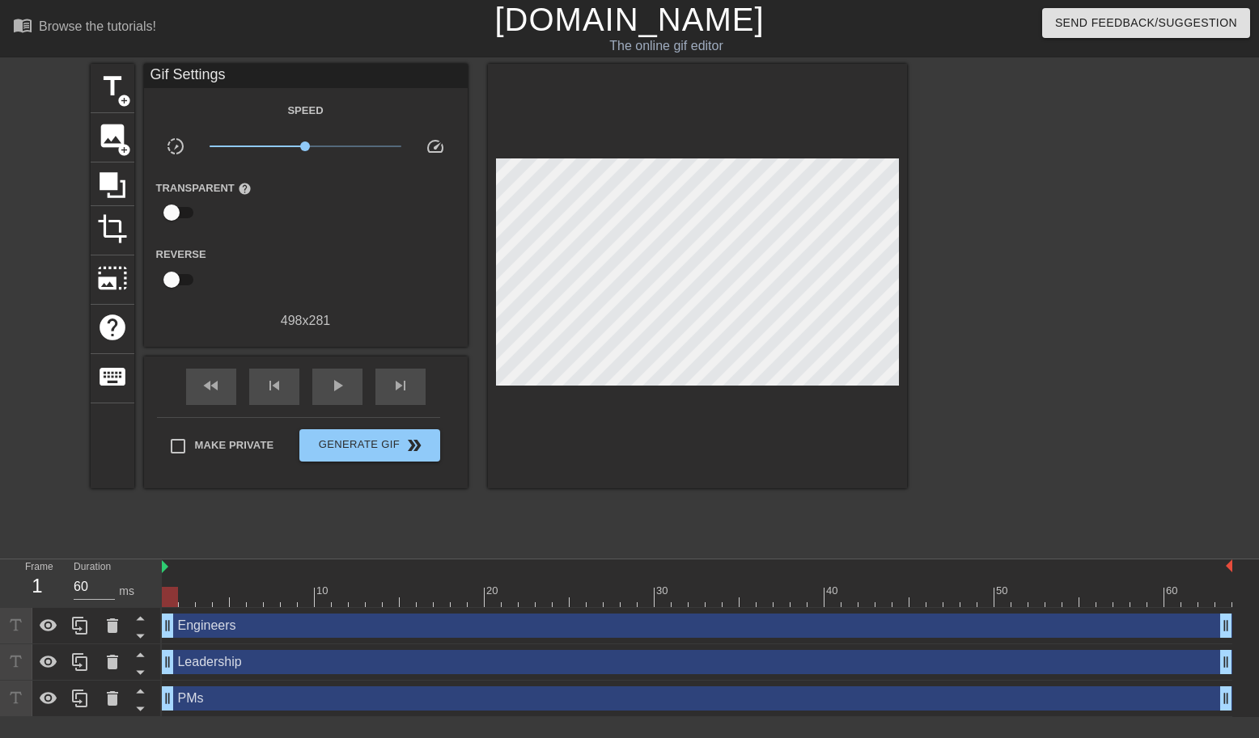
click at [368, 420] on div "Make Private Generate Gif double_arrow" at bounding box center [298, 449] width 283 height 64
click at [345, 396] on span "play_arrow" at bounding box center [337, 385] width 19 height 19
click at [408, 446] on span "double_arrow" at bounding box center [413, 445] width 19 height 19
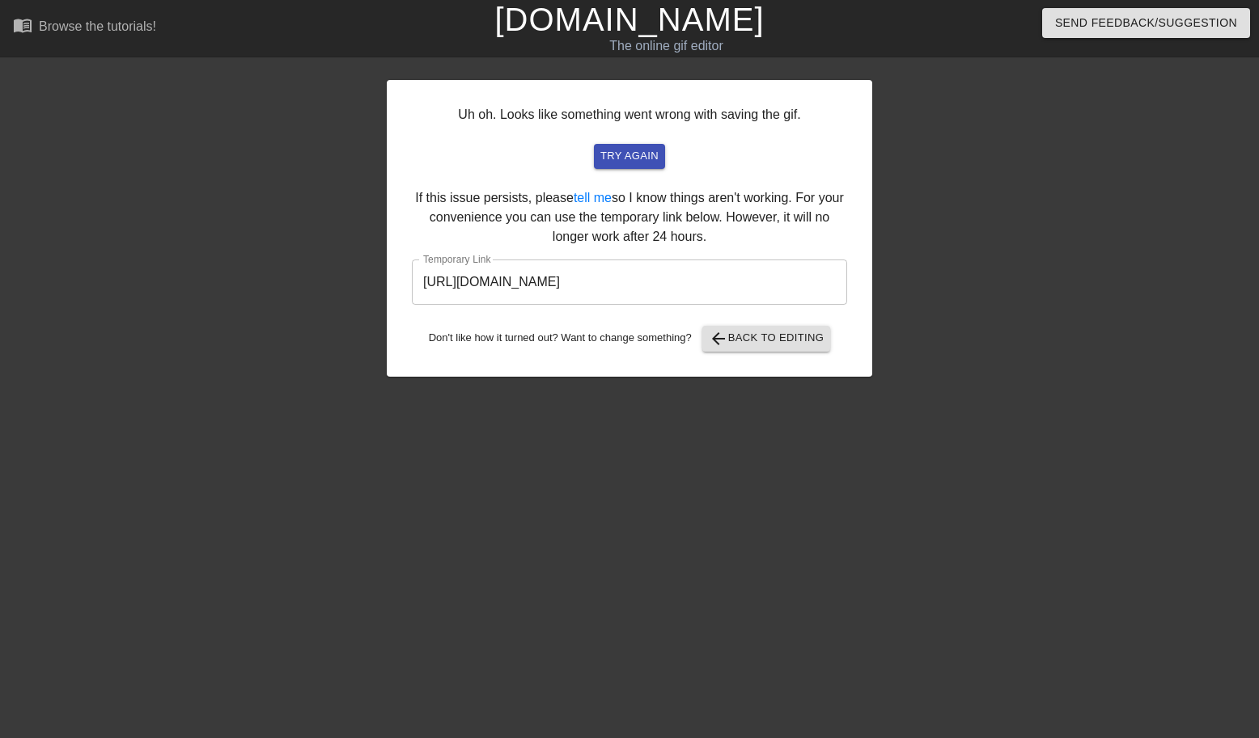
click at [704, 286] on input "https://www.gifntext.com/temp_generations/v4oSD05z.gif" at bounding box center [629, 282] width 435 height 45
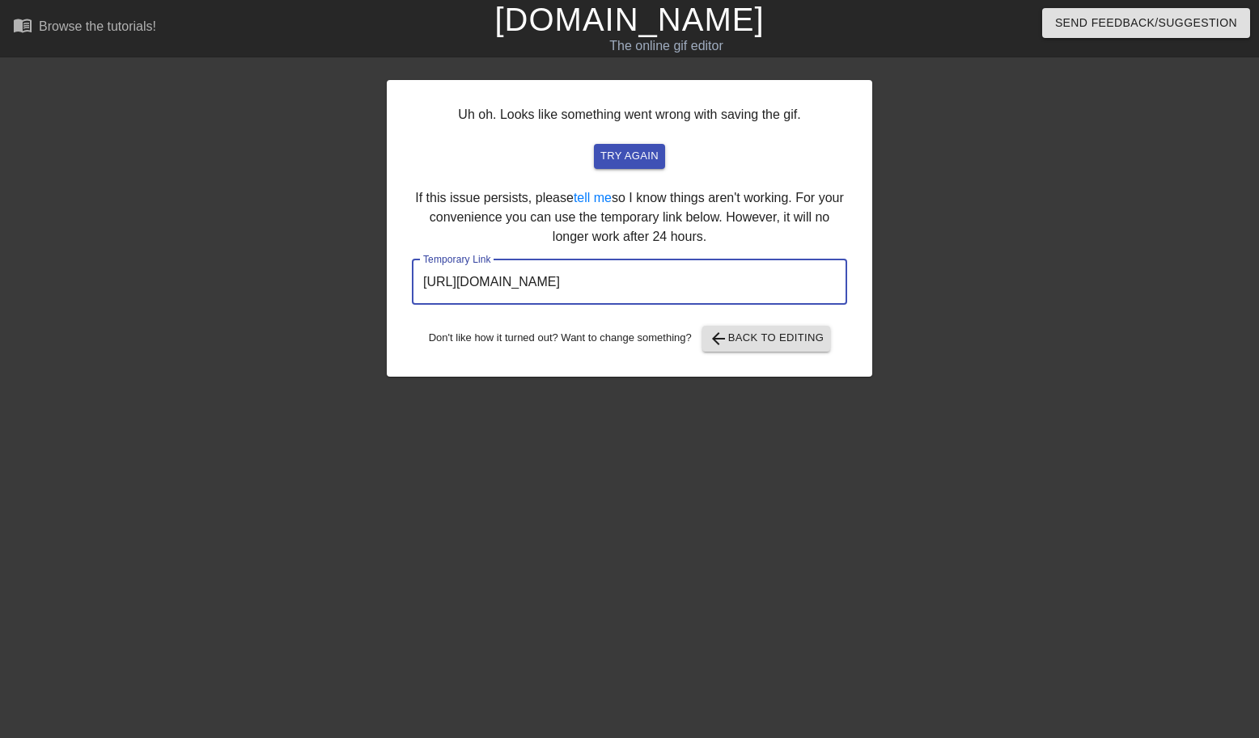
click at [704, 286] on input "https://www.gifntext.com/temp_generations/v4oSD05z.gif" at bounding box center [629, 282] width 435 height 45
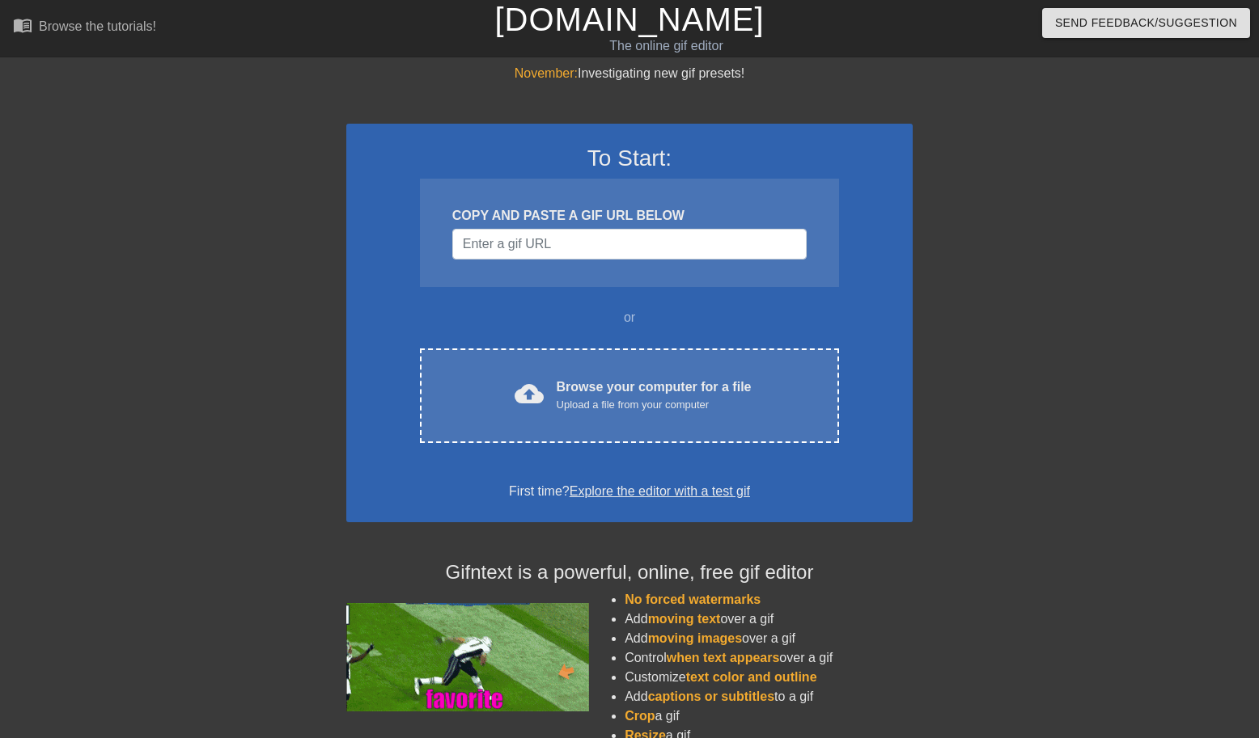
scroll to position [0, 11]
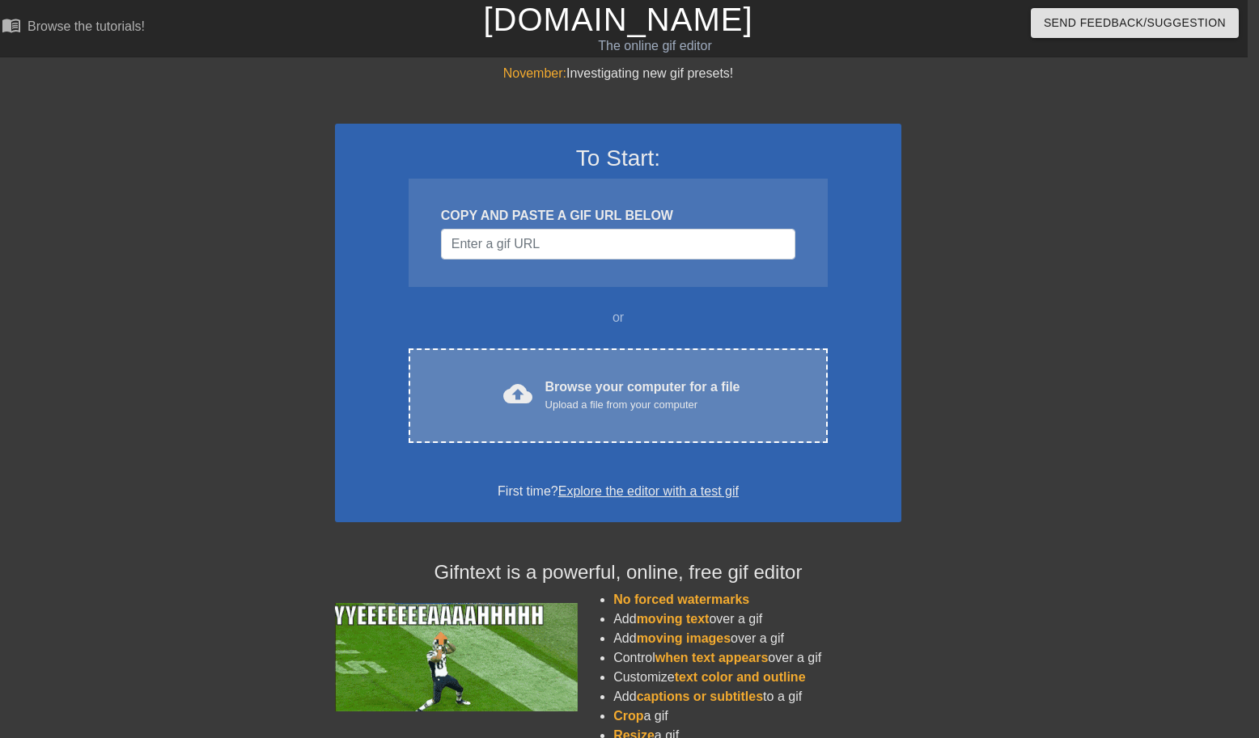
click at [574, 415] on div "cloud_upload Browse your computer for a file Upload a file from your computer C…" at bounding box center [617, 396] width 419 height 95
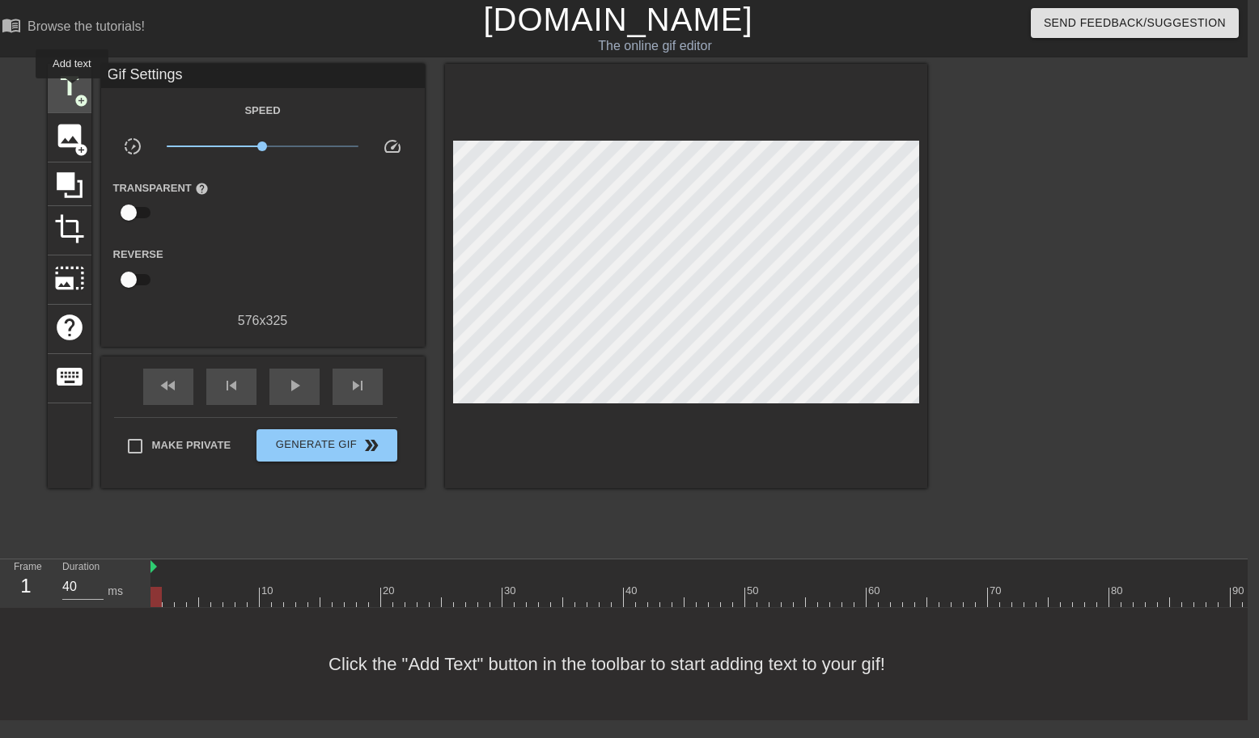
click at [73, 90] on span "title" at bounding box center [69, 86] width 31 height 31
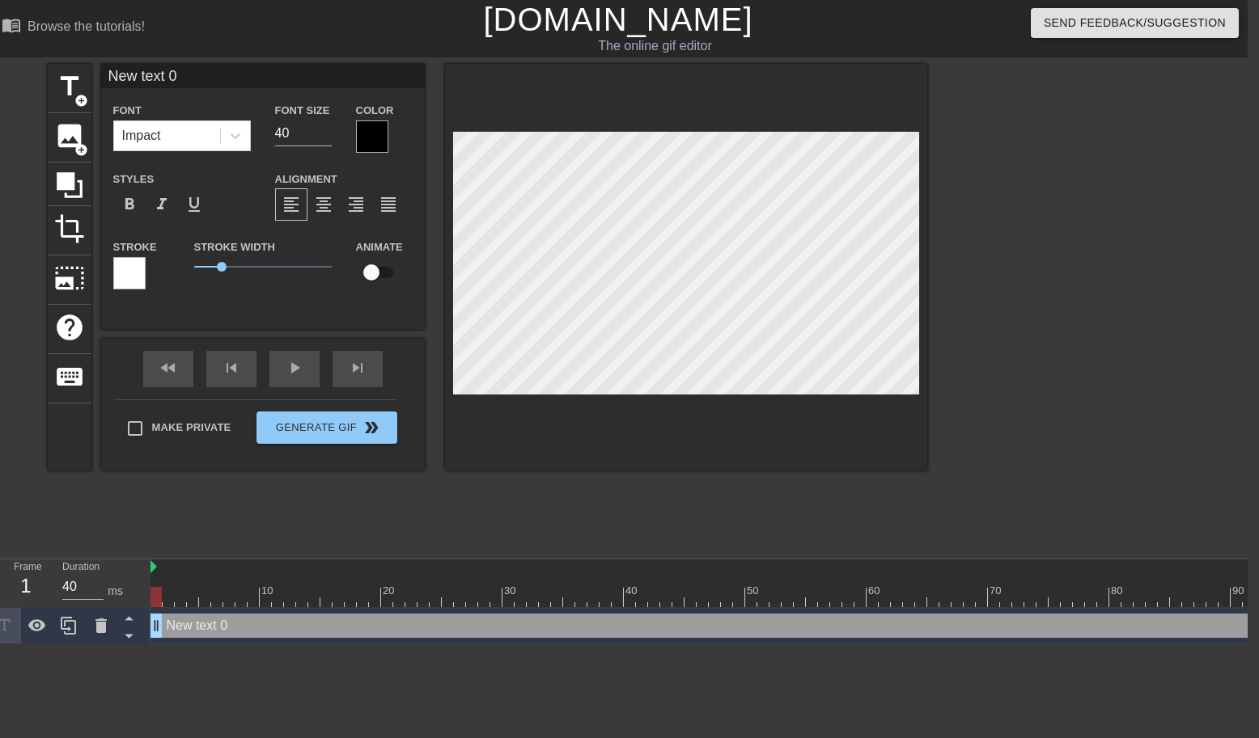
click at [145, 79] on input "New text 0" at bounding box center [263, 76] width 324 height 24
type input "O"
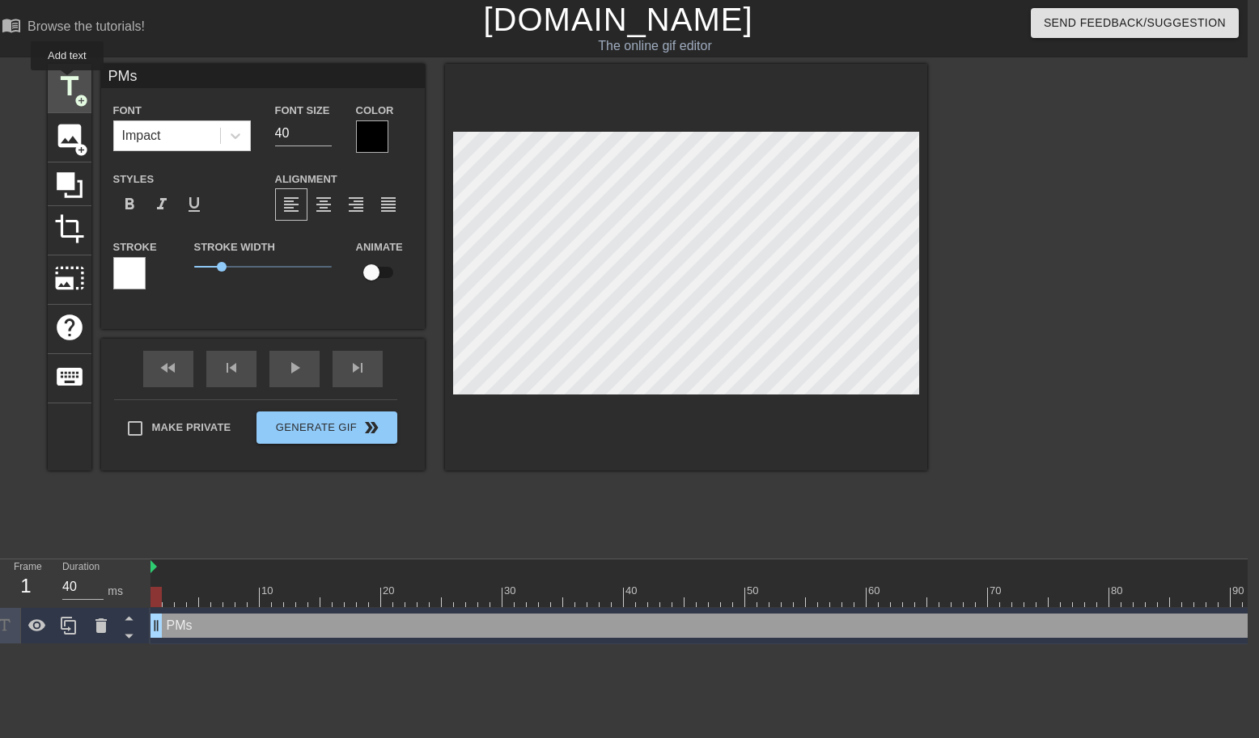
click at [68, 82] on span "title" at bounding box center [69, 86] width 31 height 31
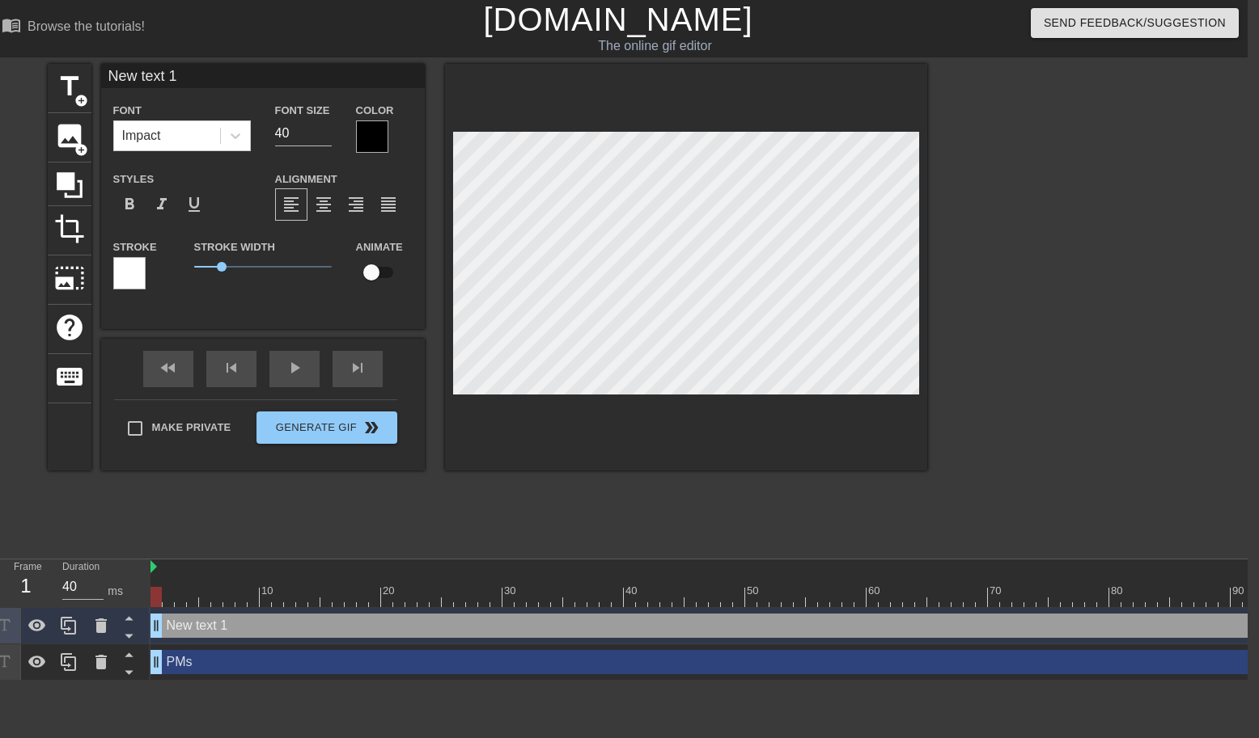
click at [187, 75] on input "New text 1" at bounding box center [263, 76] width 324 height 24
type input "Leadership"
click at [170, 594] on div at bounding box center [1181, 597] width 2062 height 20
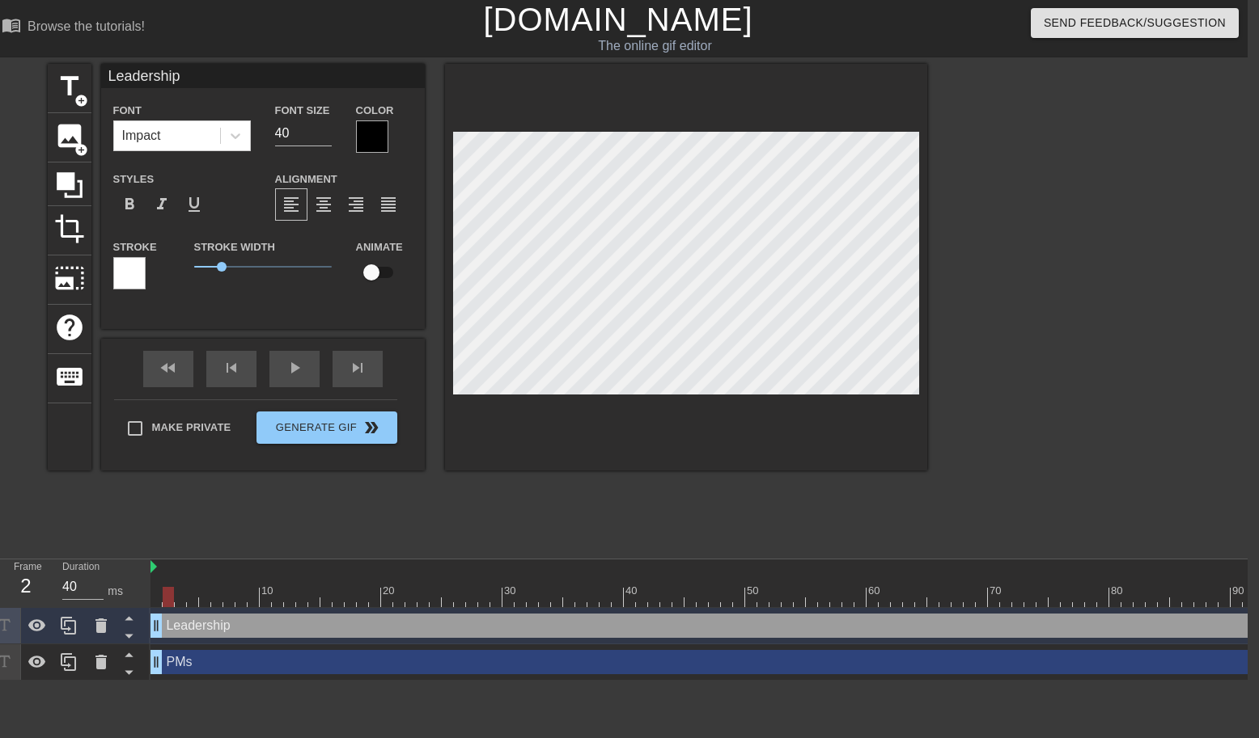
click at [188, 597] on div at bounding box center [1181, 597] width 2062 height 20
click at [255, 594] on div at bounding box center [1181, 597] width 2062 height 20
click at [279, 595] on div at bounding box center [1181, 597] width 2062 height 20
click at [334, 599] on div at bounding box center [1181, 597] width 2062 height 20
click at [439, 601] on div at bounding box center [1181, 597] width 2062 height 20
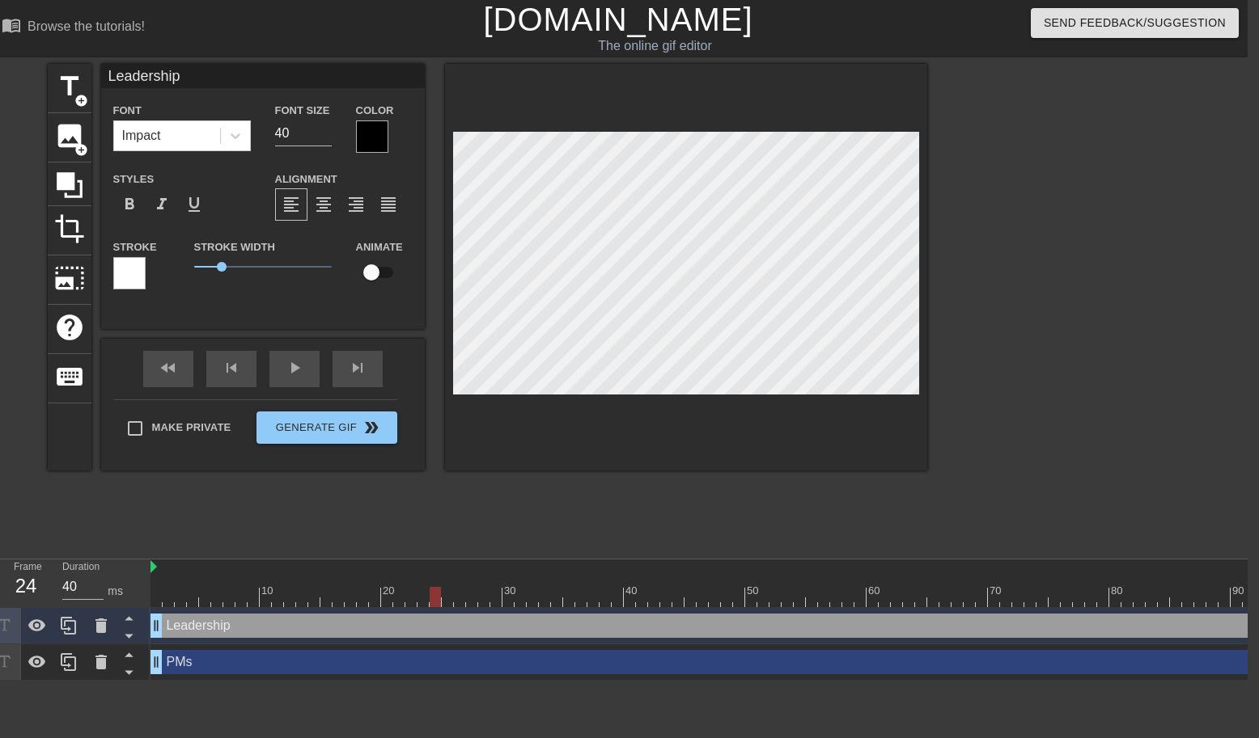
click at [530, 599] on div at bounding box center [1181, 597] width 2062 height 20
click at [603, 599] on div at bounding box center [1181, 597] width 2062 height 20
click at [662, 593] on div at bounding box center [1181, 597] width 2062 height 20
click at [721, 593] on div at bounding box center [1181, 597] width 2062 height 20
click at [797, 594] on div at bounding box center [1181, 597] width 2062 height 20
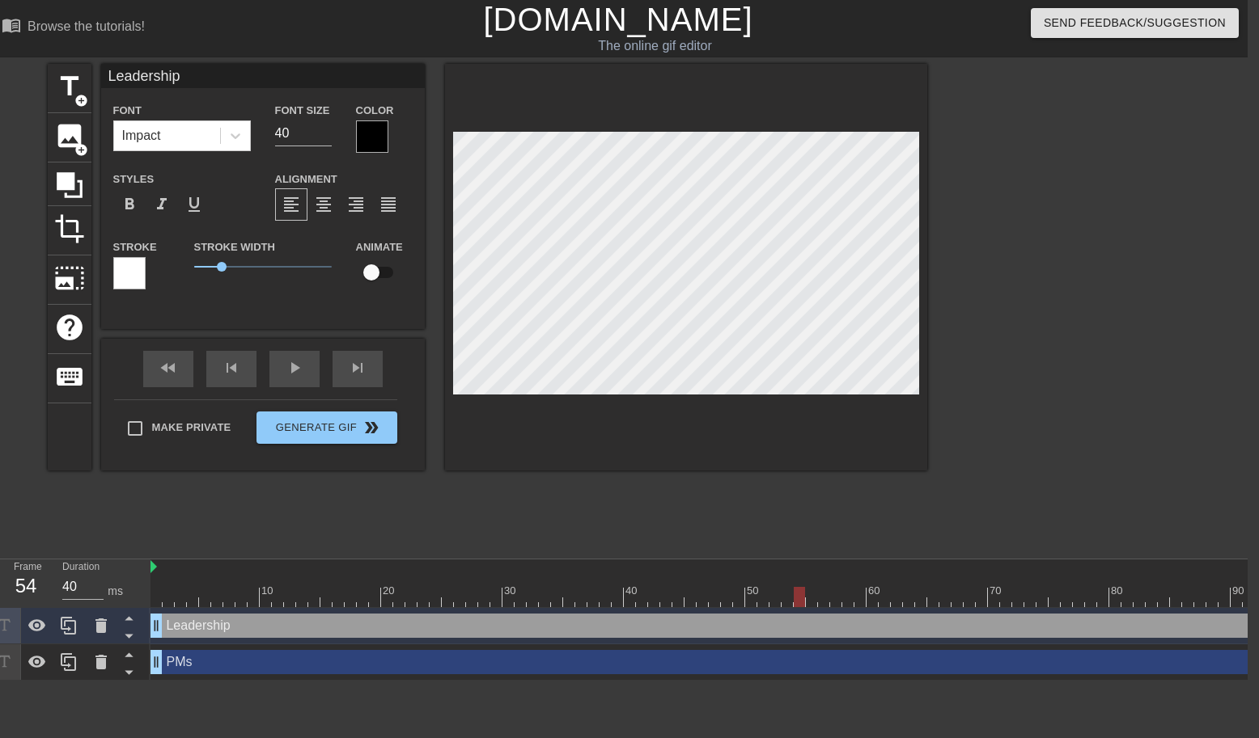
click at [823, 599] on div at bounding box center [1181, 597] width 2062 height 20
click at [747, 576] on div at bounding box center [744, 586] width 12 height 20
click at [822, 595] on div at bounding box center [919, 597] width 2062 height 20
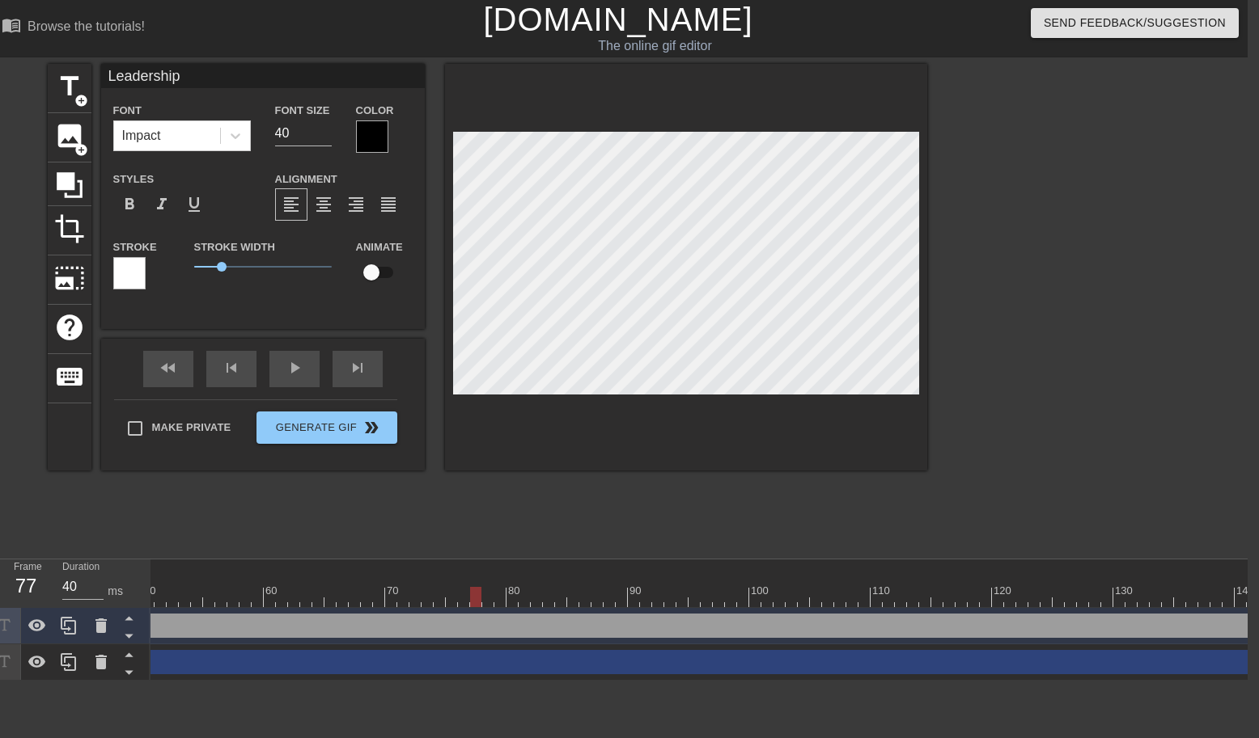
click at [770, 587] on div at bounding box center [579, 597] width 2062 height 20
click at [730, 594] on div at bounding box center [579, 597] width 2062 height 20
click at [762, 594] on div at bounding box center [579, 597] width 2062 height 20
click at [797, 594] on div at bounding box center [579, 597] width 2062 height 20
click at [840, 594] on div at bounding box center [579, 597] width 2062 height 20
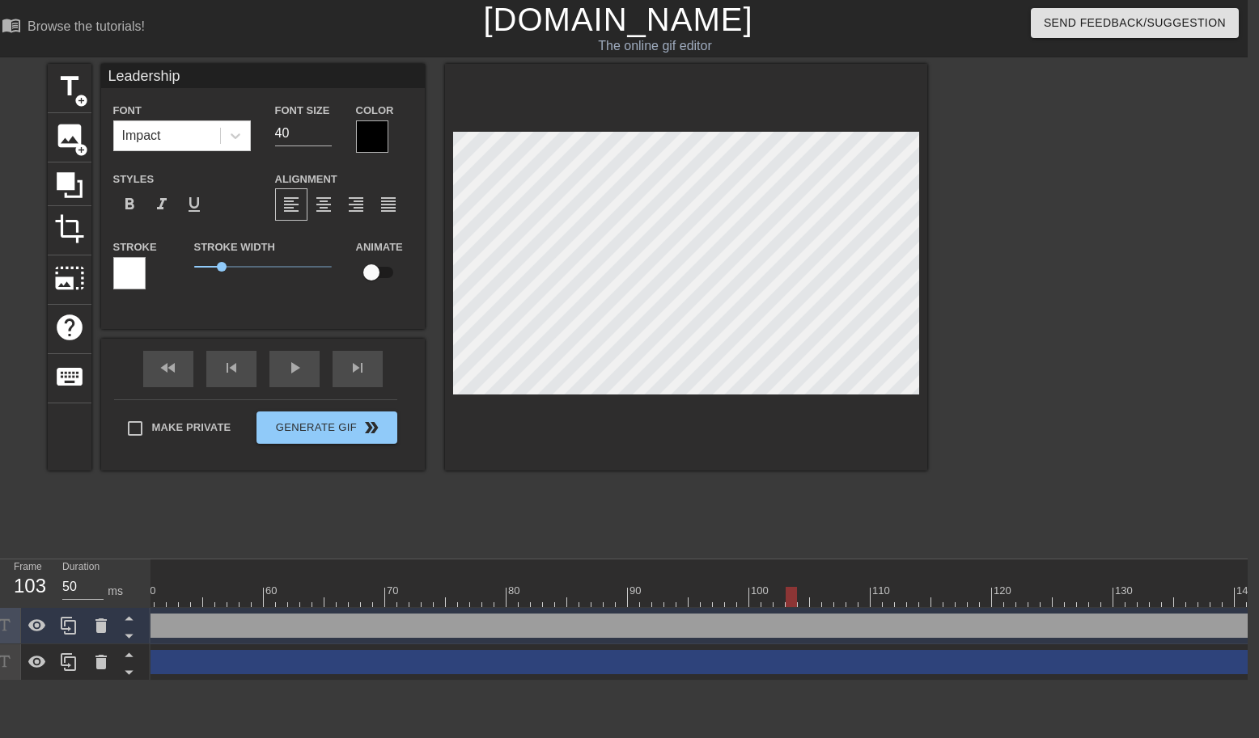
type input "40"
click at [763, 591] on div at bounding box center [442, 597] width 2062 height 20
click at [848, 599] on div at bounding box center [442, 597] width 2062 height 20
click at [886, 599] on div at bounding box center [442, 597] width 2062 height 20
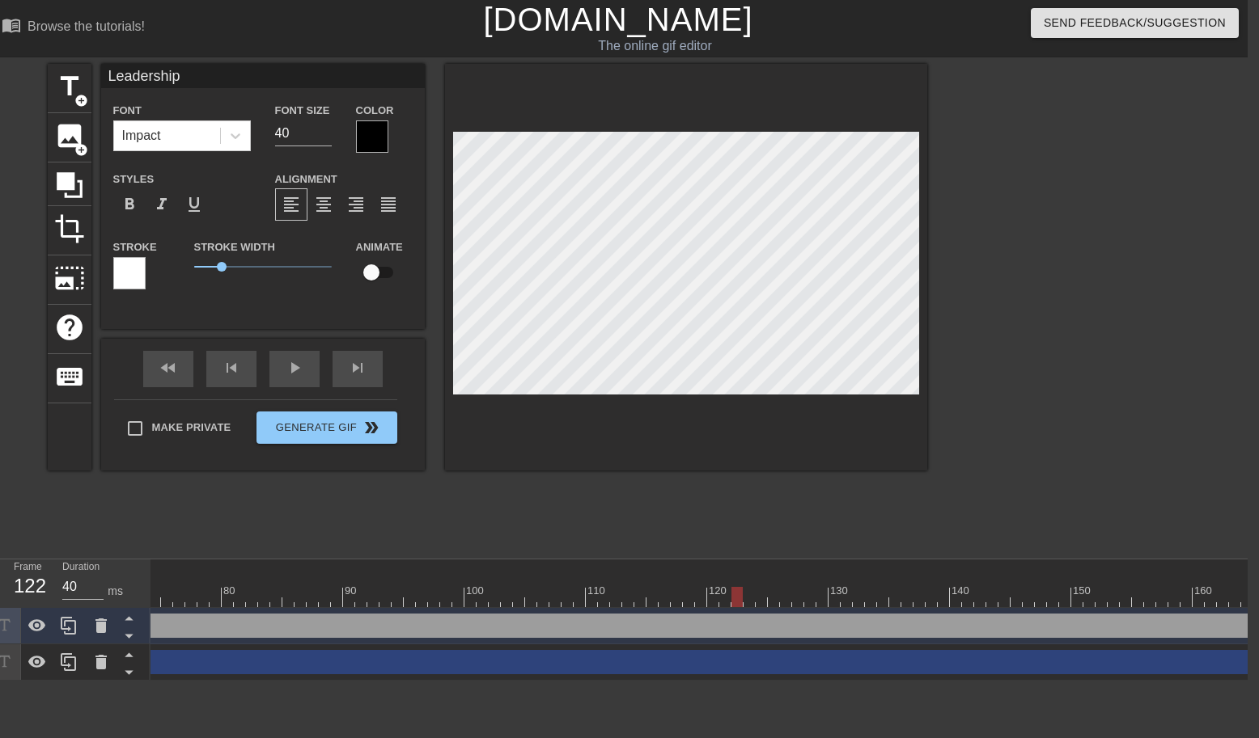
scroll to position [0, 897]
click at [827, 594] on div at bounding box center [284, 597] width 2062 height 20
click at [877, 596] on div at bounding box center [284, 597] width 2062 height 20
click at [970, 595] on div at bounding box center [284, 597] width 2062 height 20
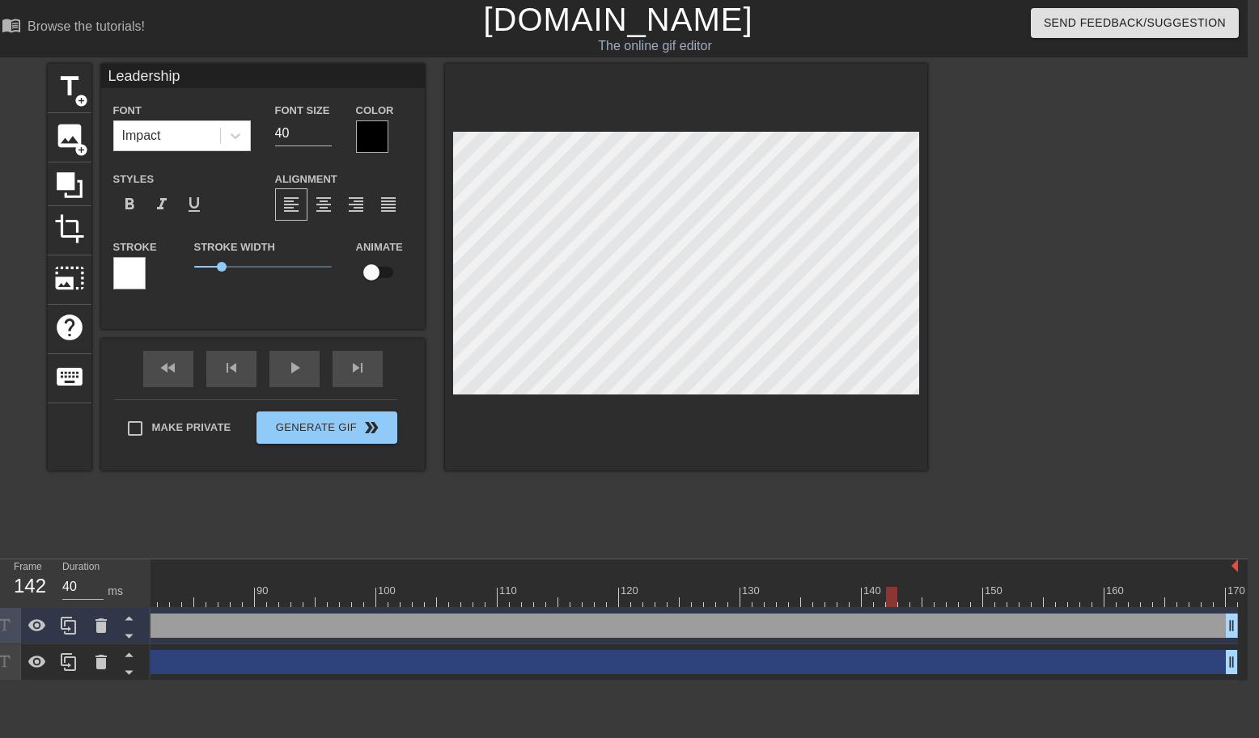
click at [861, 597] on div at bounding box center [206, 597] width 2062 height 20
click at [822, 596] on div at bounding box center [206, 597] width 2062 height 20
click at [835, 594] on div at bounding box center [206, 597] width 2062 height 20
click at [849, 596] on div at bounding box center [206, 597] width 2062 height 20
click at [870, 599] on div at bounding box center [206, 597] width 2062 height 20
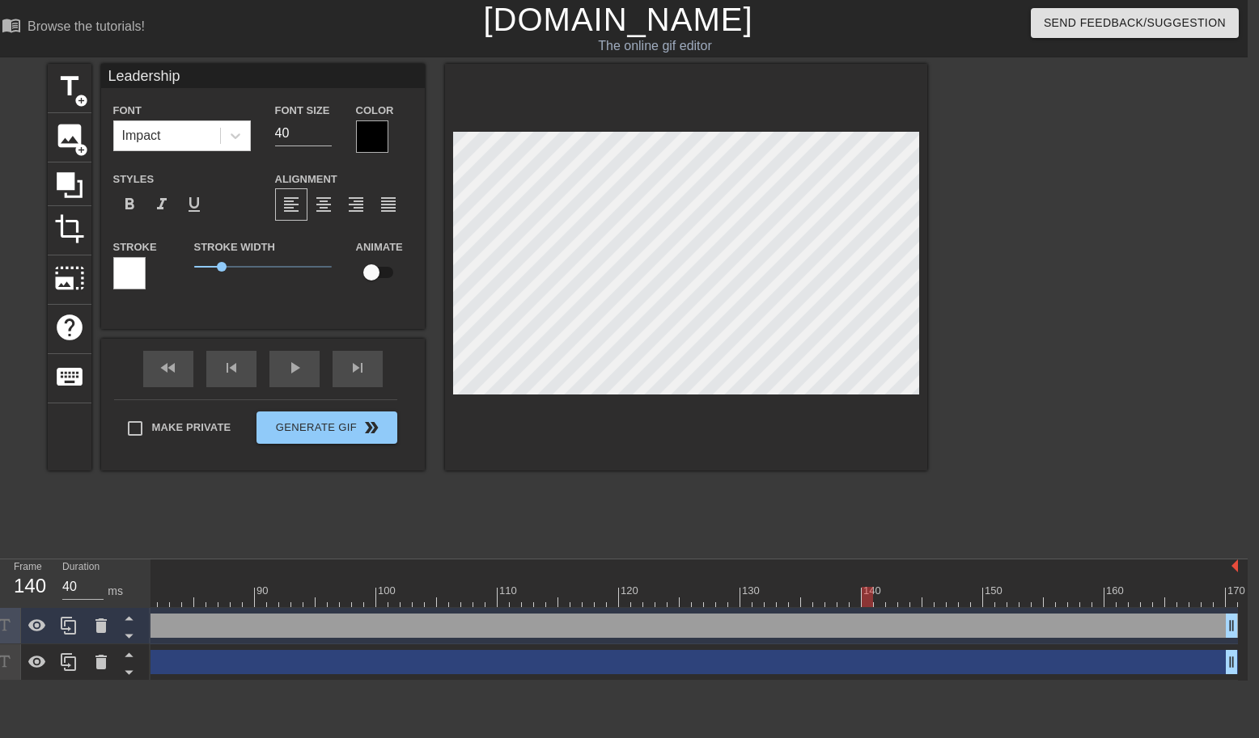
click at [886, 599] on div at bounding box center [206, 597] width 2062 height 20
click at [80, 91] on span "title" at bounding box center [69, 86] width 31 height 31
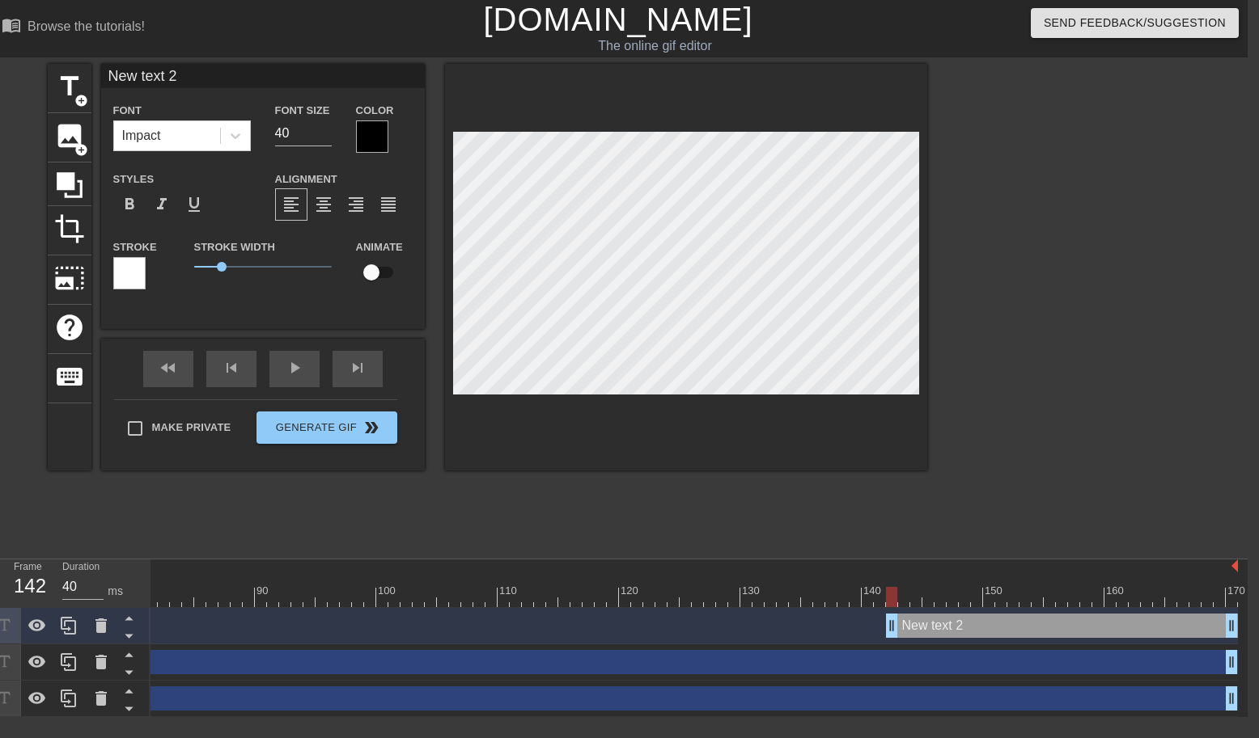
click at [143, 82] on input "New text 2" at bounding box center [263, 76] width 324 height 24
type input "Engineers"
click at [986, 239] on div at bounding box center [1067, 306] width 243 height 485
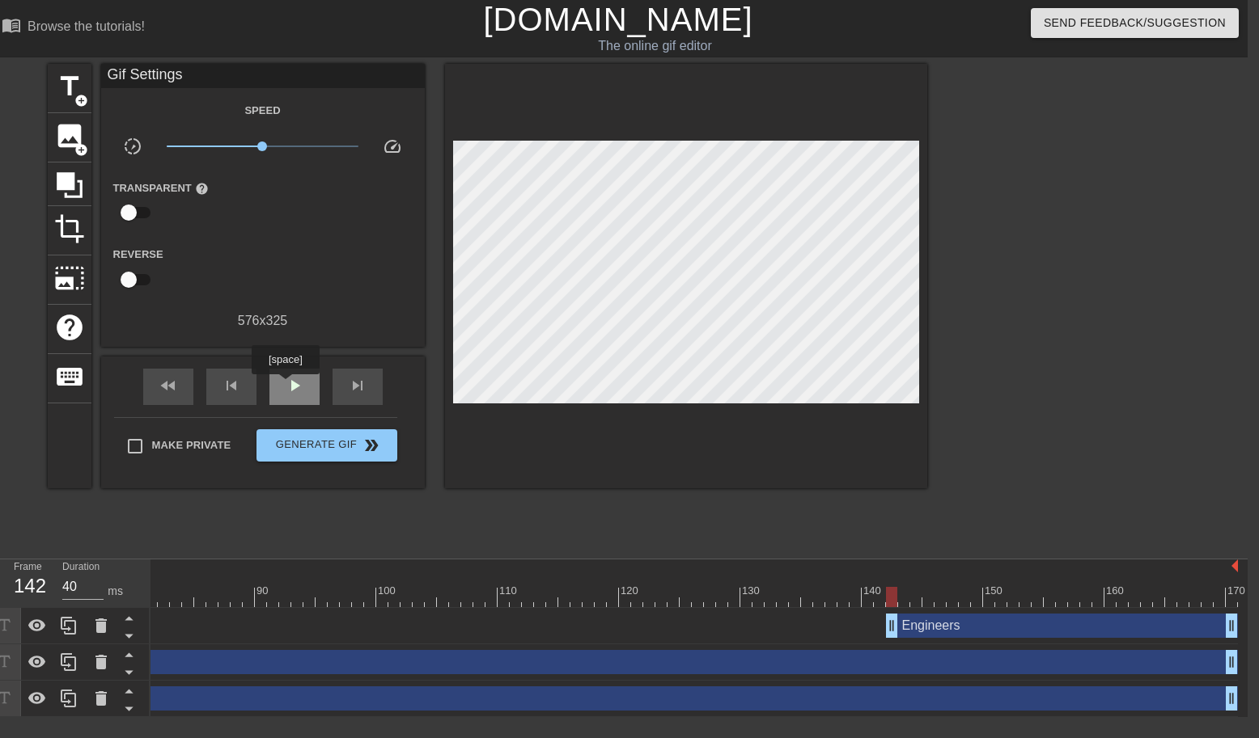
click at [290, 387] on span "play_arrow" at bounding box center [294, 385] width 19 height 19
click at [281, 390] on div "pause" at bounding box center [294, 387] width 50 height 36
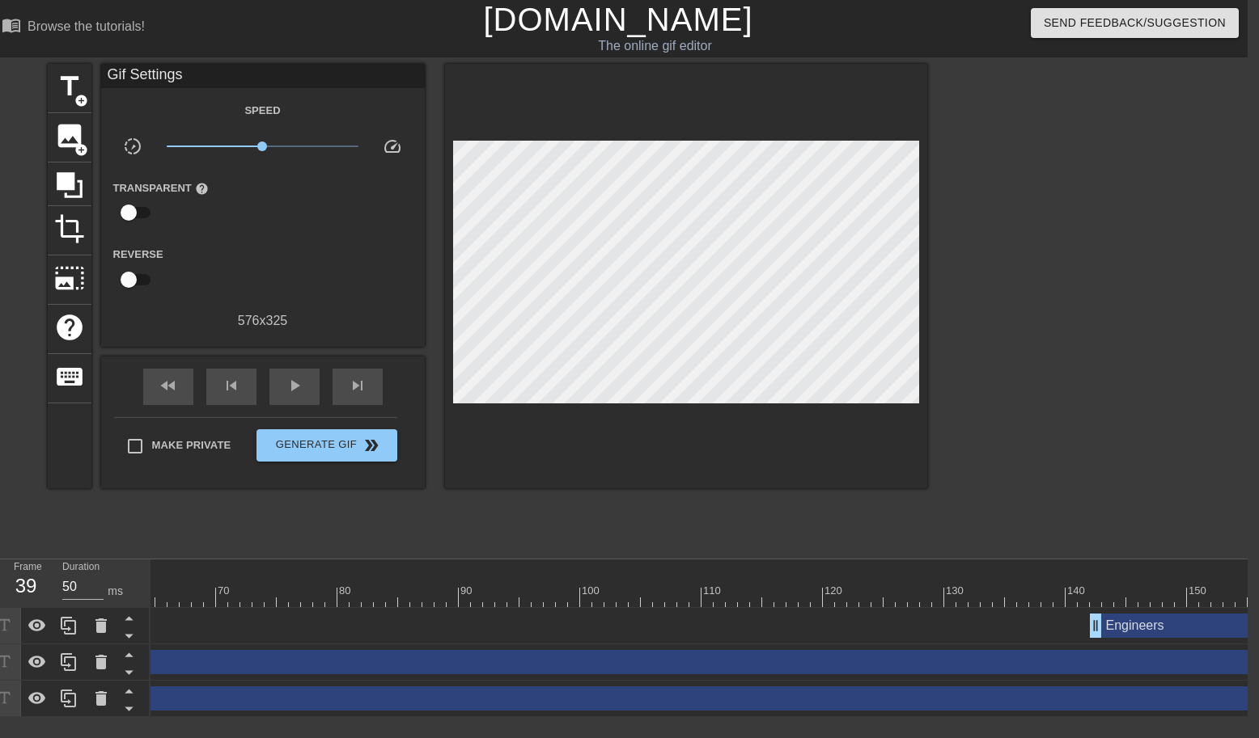
scroll to position [0, 0]
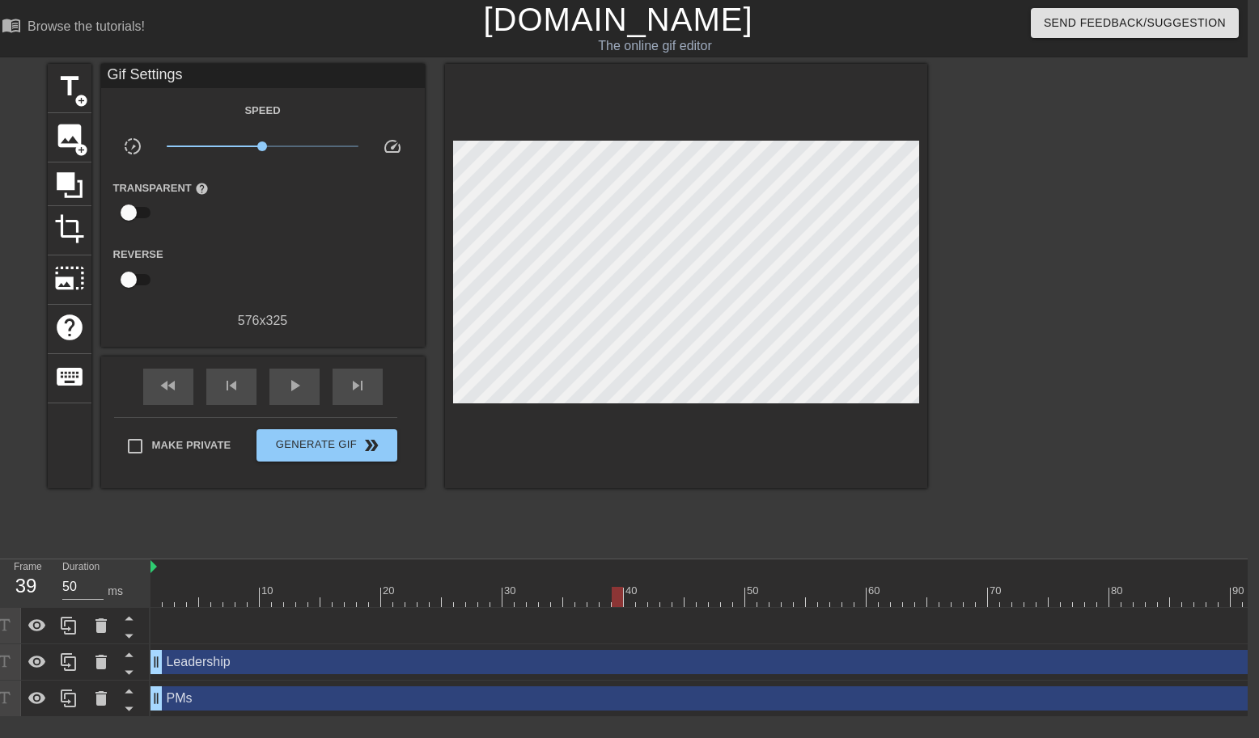
click at [165, 573] on div at bounding box center [1181, 568] width 2062 height 16
click at [152, 578] on div at bounding box center [156, 586] width 12 height 20
click at [187, 583] on div at bounding box center [193, 586] width 12 height 20
click at [202, 587] on div at bounding box center [1181, 597] width 2062 height 20
click at [276, 601] on div at bounding box center [1181, 597] width 2062 height 20
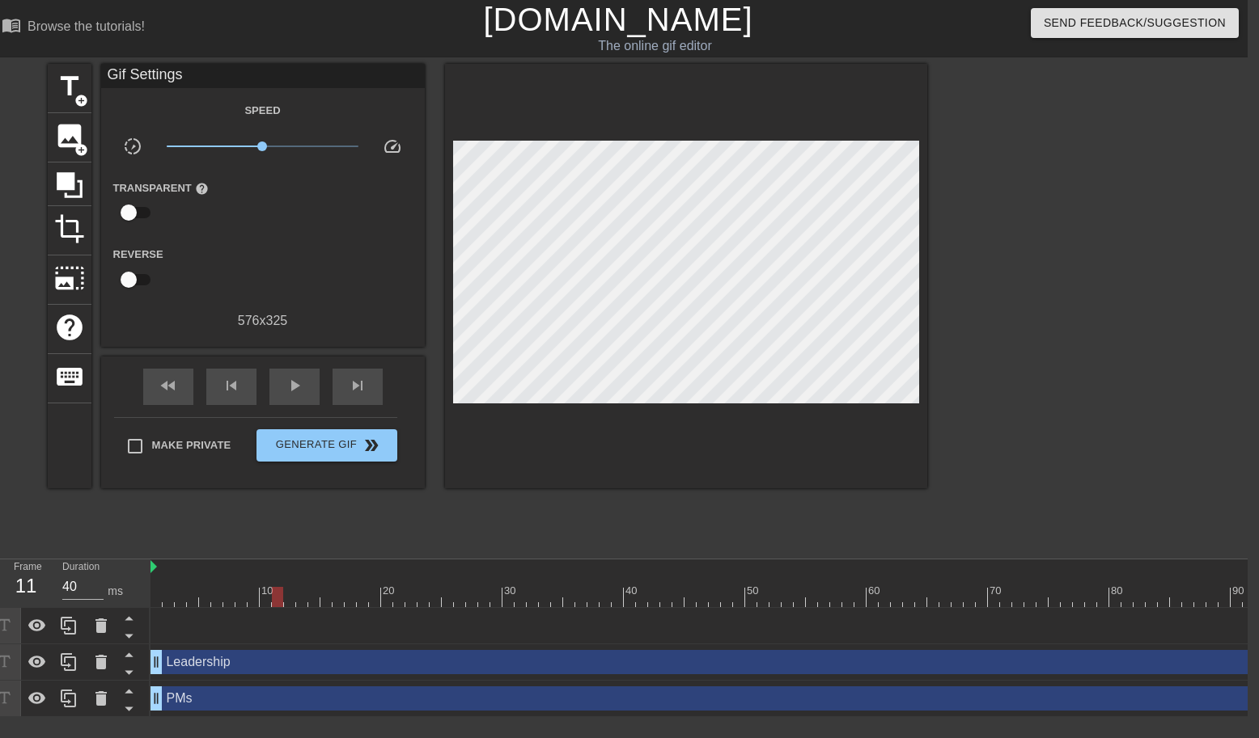
click at [327, 599] on div at bounding box center [1181, 597] width 2062 height 20
click at [391, 599] on div at bounding box center [1181, 597] width 2062 height 20
click at [412, 600] on div at bounding box center [1181, 597] width 2062 height 20
click at [388, 595] on div at bounding box center [1181, 597] width 2062 height 20
click at [364, 597] on div at bounding box center [1181, 597] width 2062 height 20
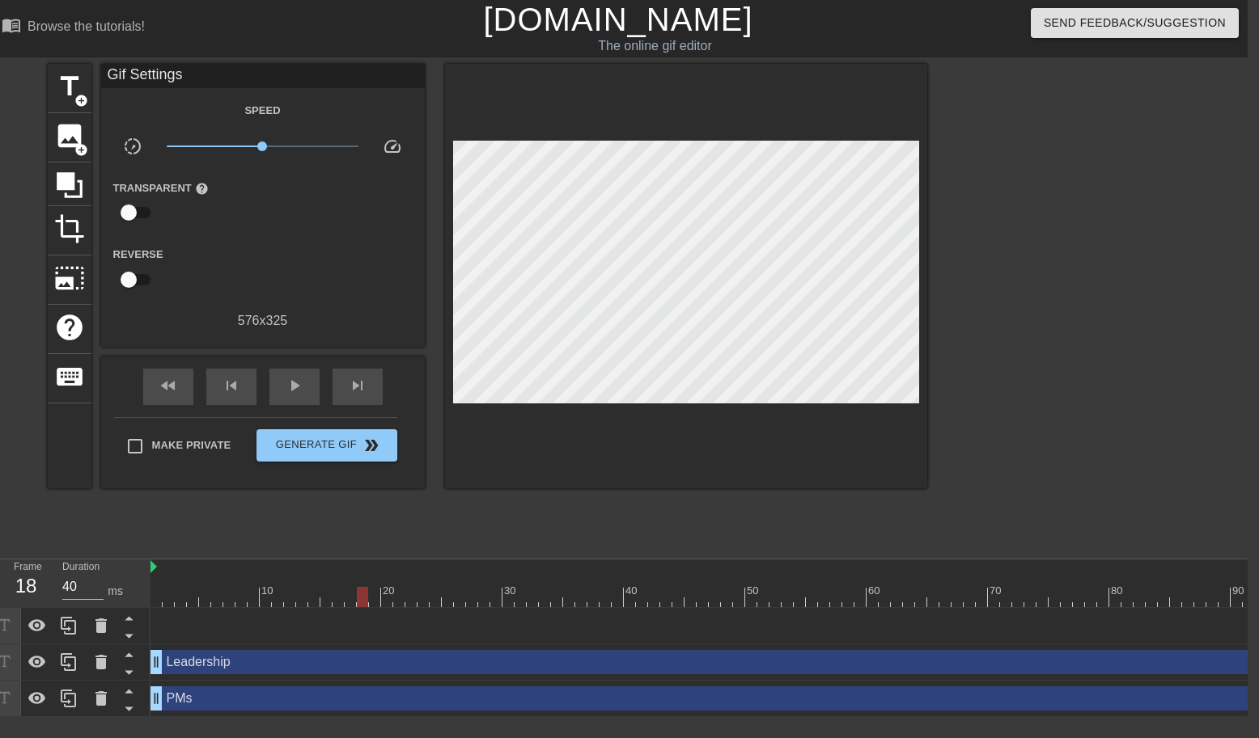
click at [388, 598] on div at bounding box center [1181, 597] width 2062 height 20
drag, startPoint x: 154, startPoint y: 697, endPoint x: 382, endPoint y: 697, distance: 228.1
click at [286, 387] on span "play_arrow" at bounding box center [294, 385] width 19 height 19
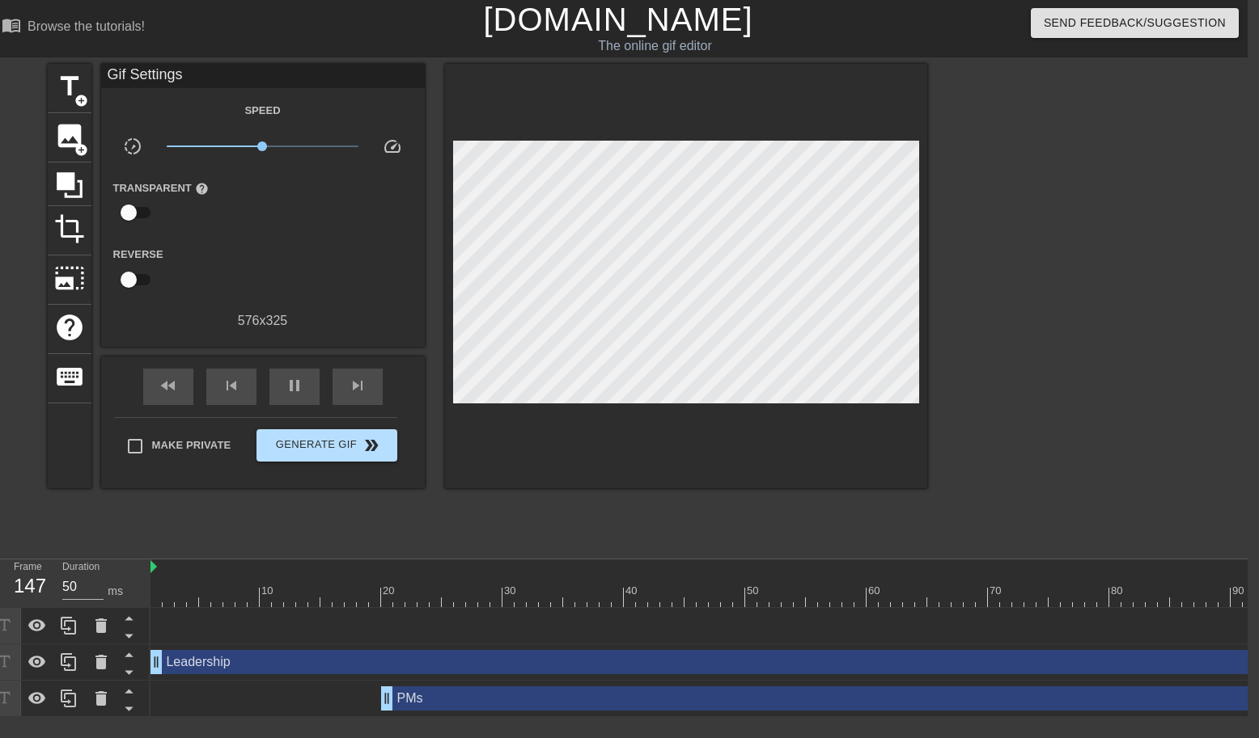
type input "40"
click at [315, 442] on span "Generate Gif double_arrow" at bounding box center [326, 445] width 127 height 19
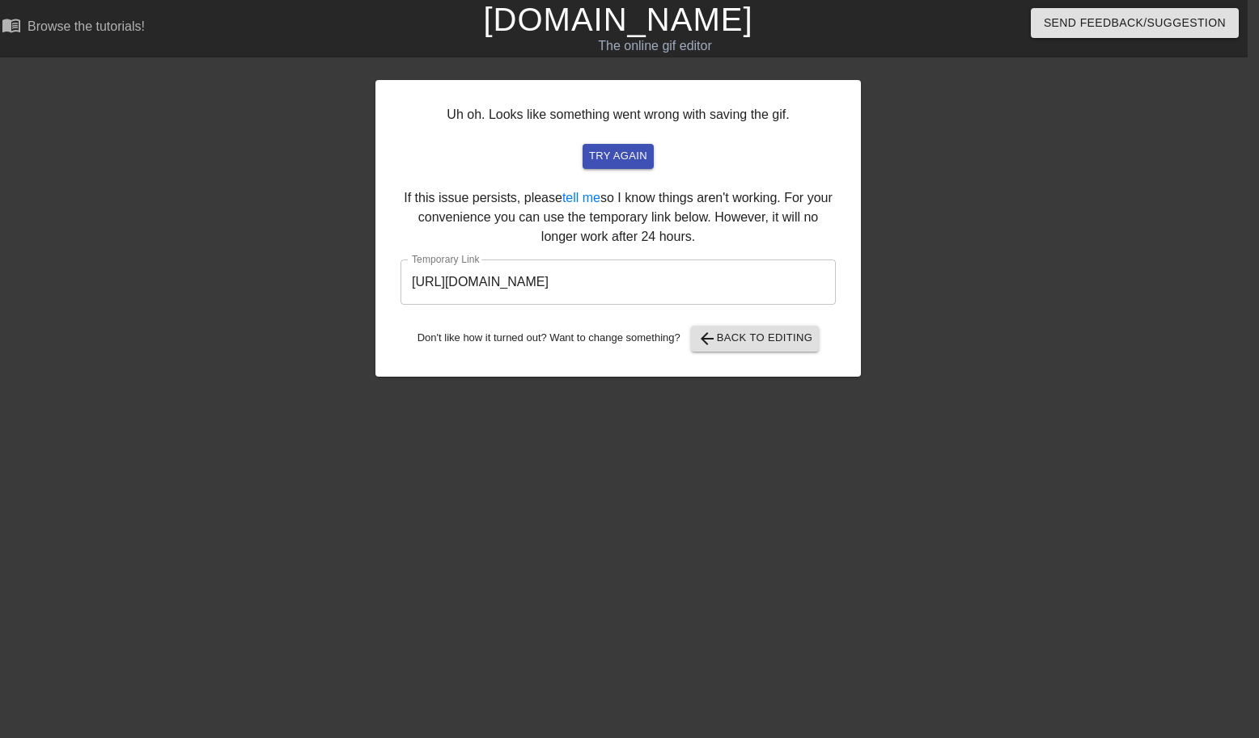
click at [667, 276] on input "[URL][DOMAIN_NAME]" at bounding box center [617, 282] width 435 height 45
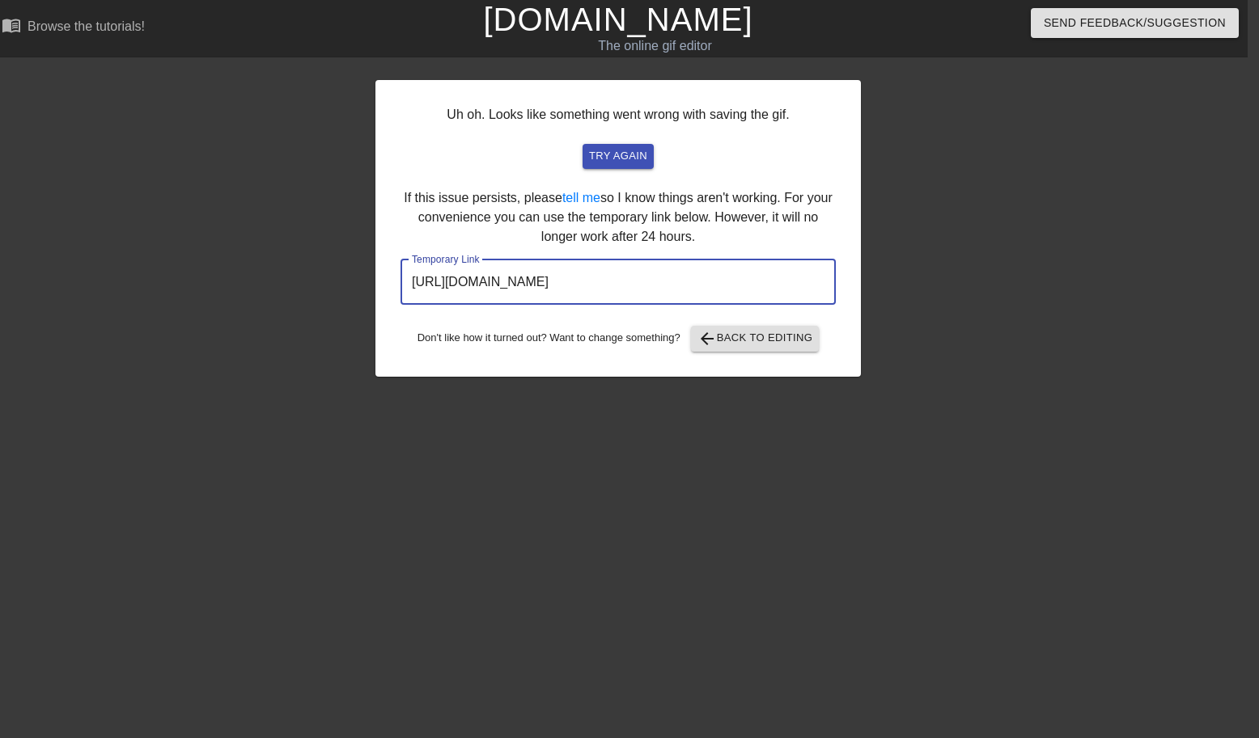
click at [667, 276] on input "[URL][DOMAIN_NAME]" at bounding box center [617, 282] width 435 height 45
click at [731, 339] on span "arrow_back Back to Editing" at bounding box center [755, 338] width 116 height 19
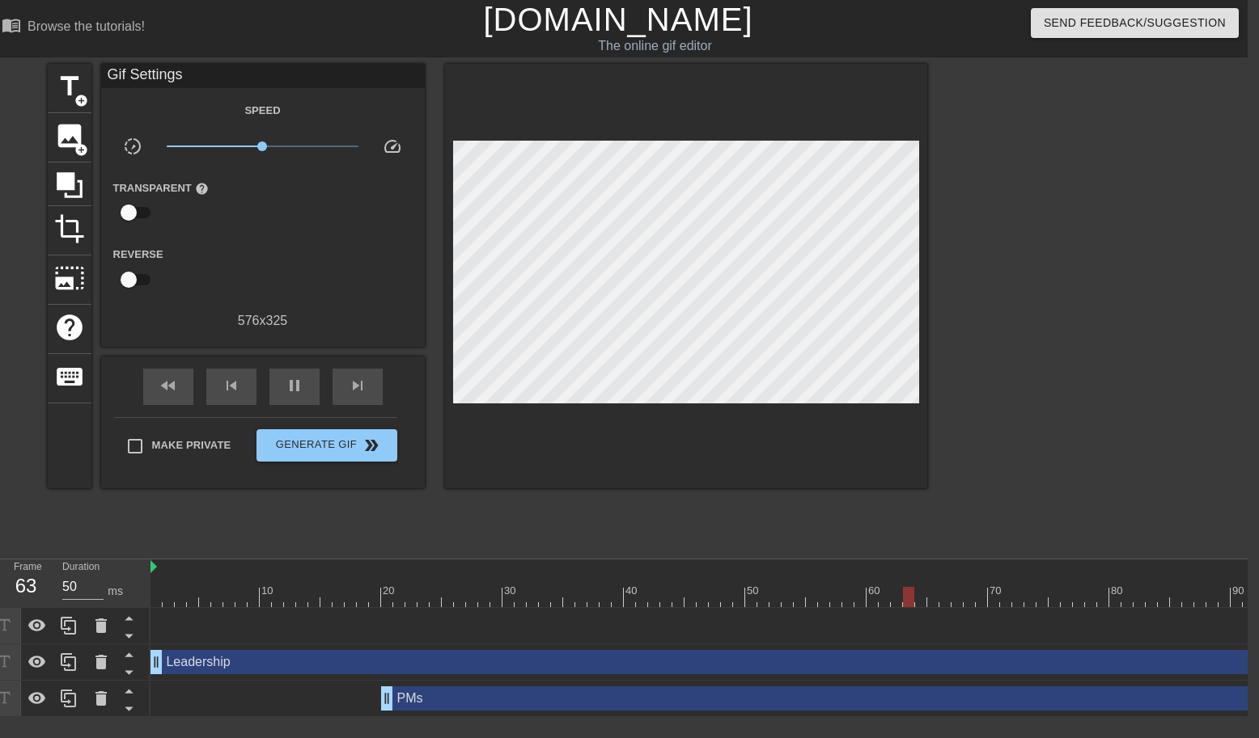
type input "40"
